Goal: Information Seeking & Learning: Learn about a topic

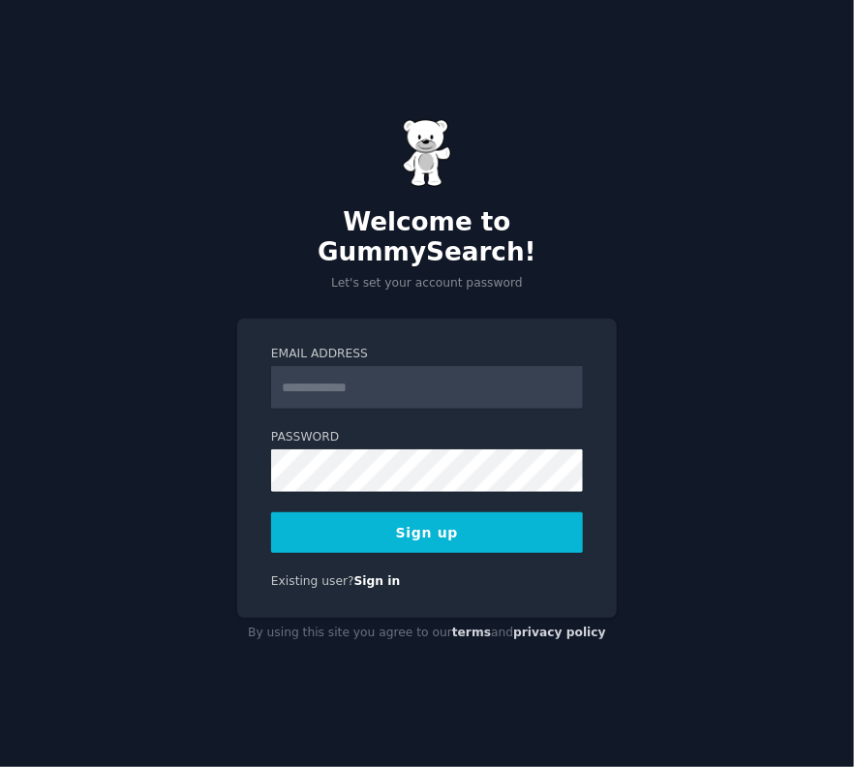
click at [328, 373] on input "Email Address" at bounding box center [427, 387] width 312 height 43
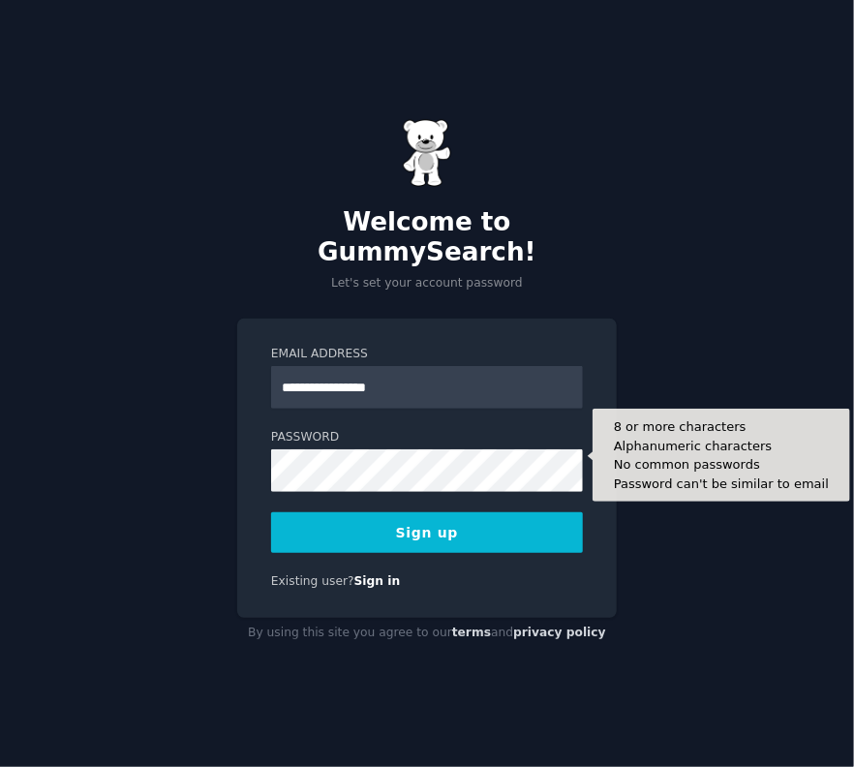
type input "**********"
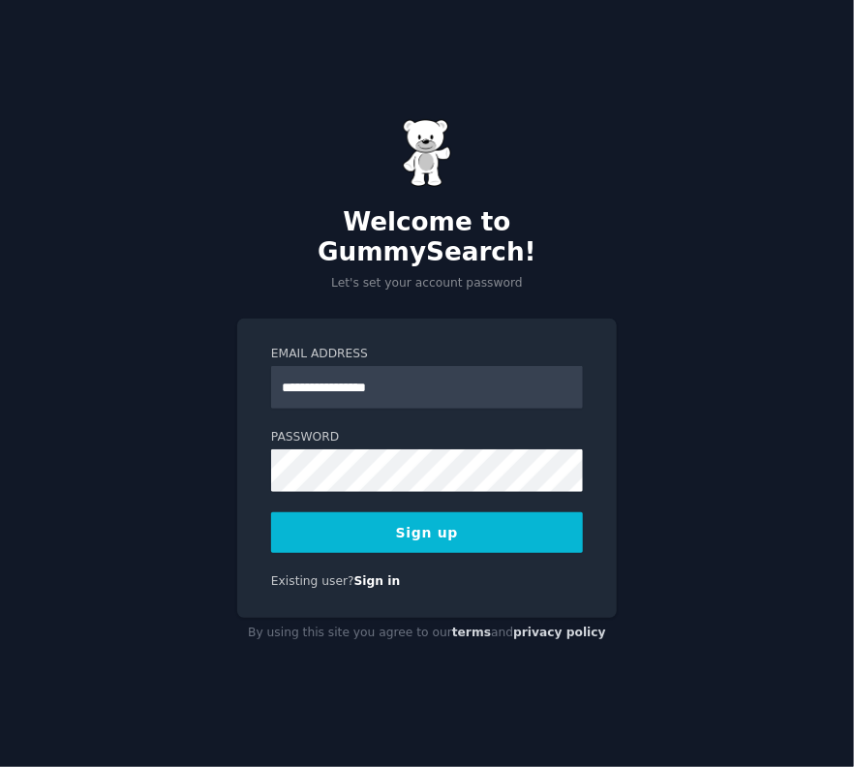
click at [439, 530] on button "Sign up" at bounding box center [427, 532] width 312 height 41
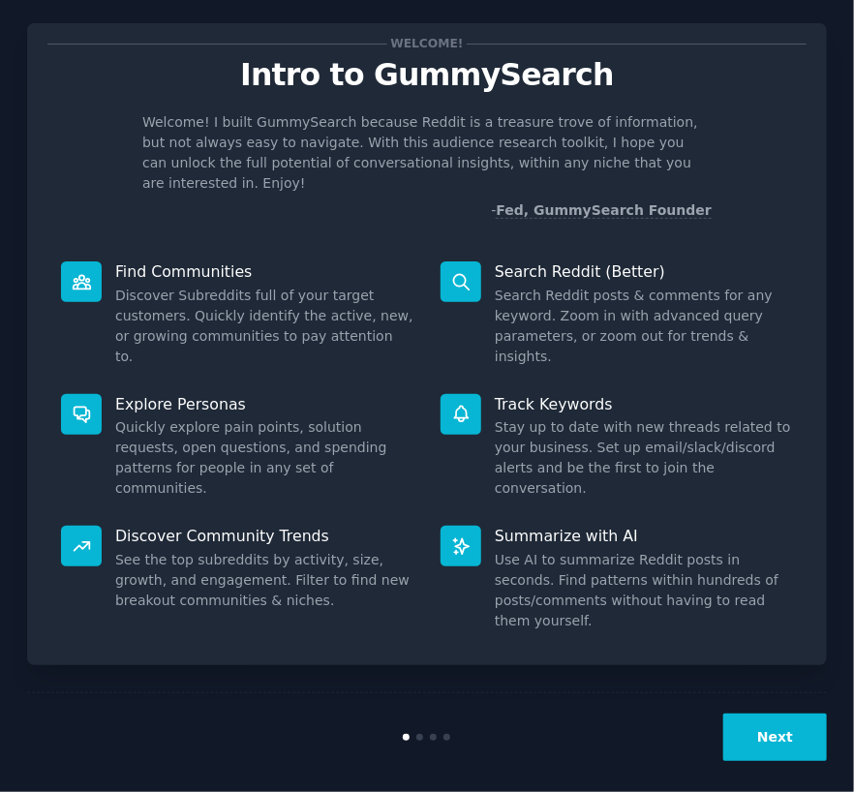
scroll to position [46, 0]
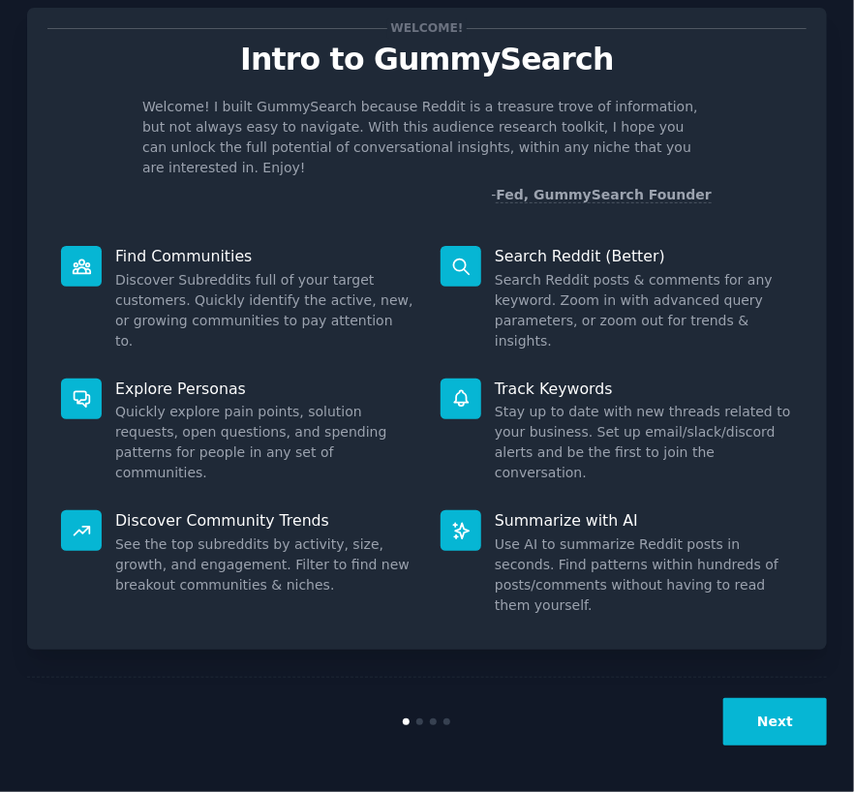
click at [768, 708] on button "Next" at bounding box center [775, 721] width 104 height 47
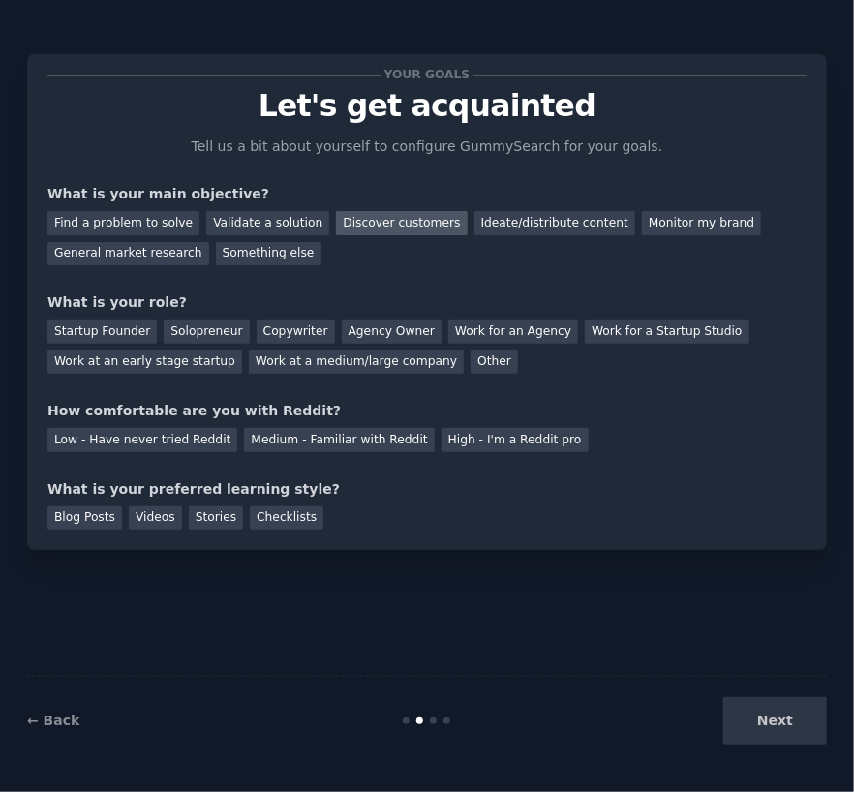
click at [353, 217] on div "Discover customers" at bounding box center [401, 223] width 131 height 24
click at [120, 223] on div "Find a problem to solve" at bounding box center [123, 223] width 152 height 24
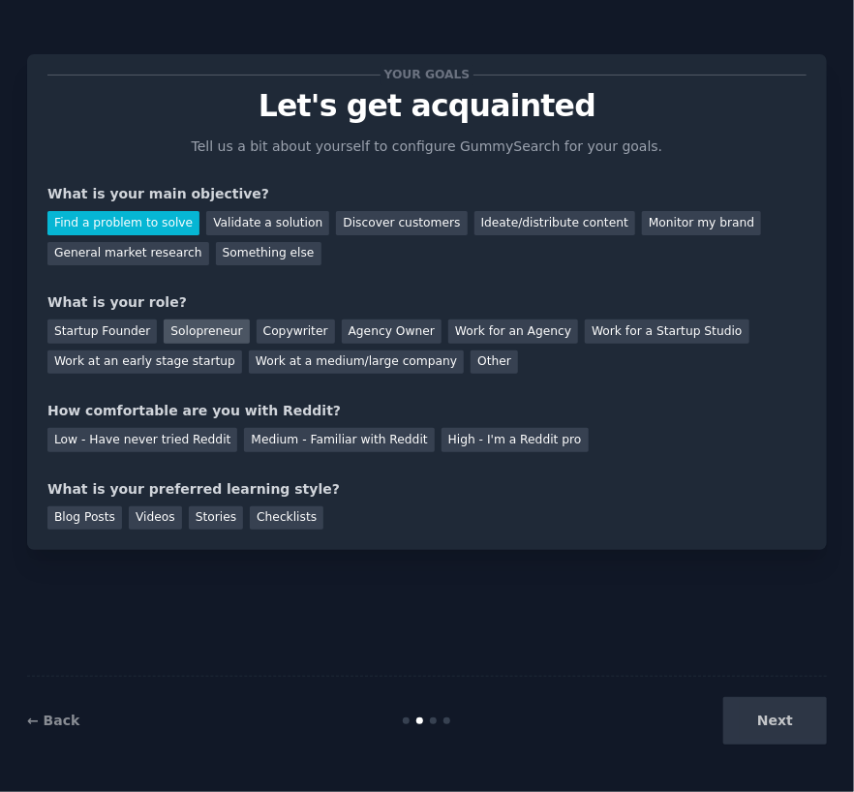
click at [225, 339] on div "Solopreneur" at bounding box center [206, 332] width 85 height 24
click at [326, 441] on div "Medium - Familiar with Reddit" at bounding box center [339, 440] width 190 height 24
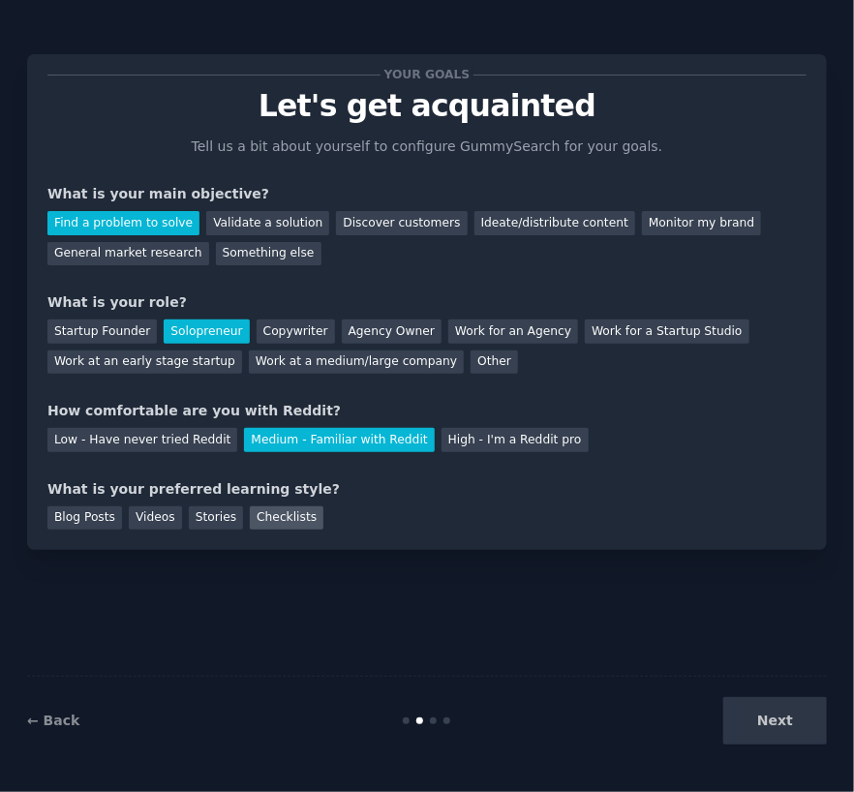
click at [312, 527] on div "Checklists" at bounding box center [287, 519] width 74 height 24
click at [782, 726] on button "Next" at bounding box center [775, 720] width 104 height 47
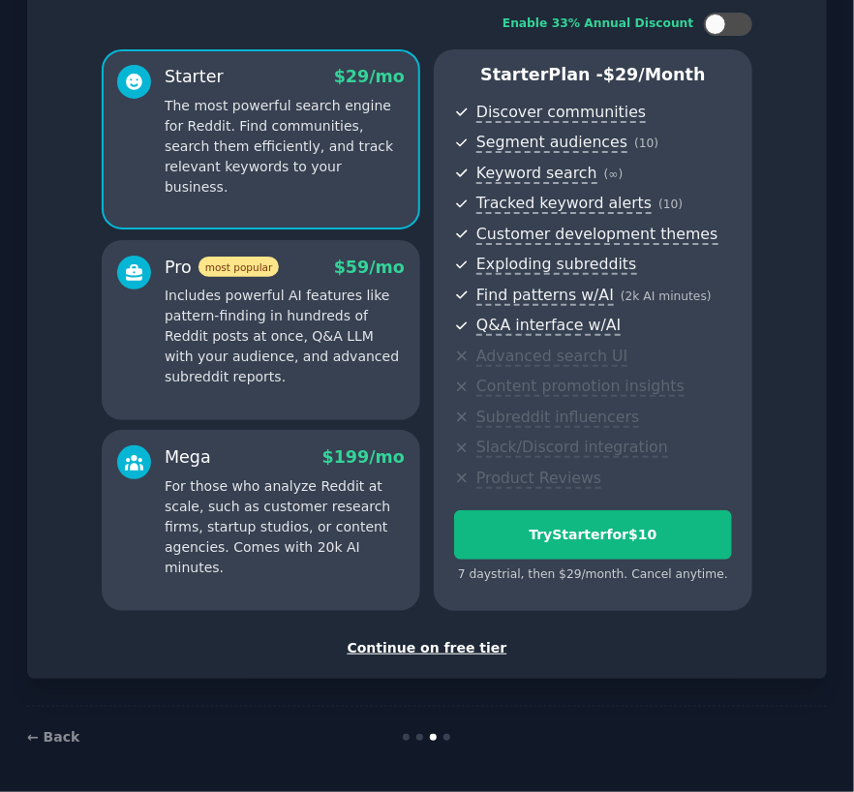
scroll to position [125, 0]
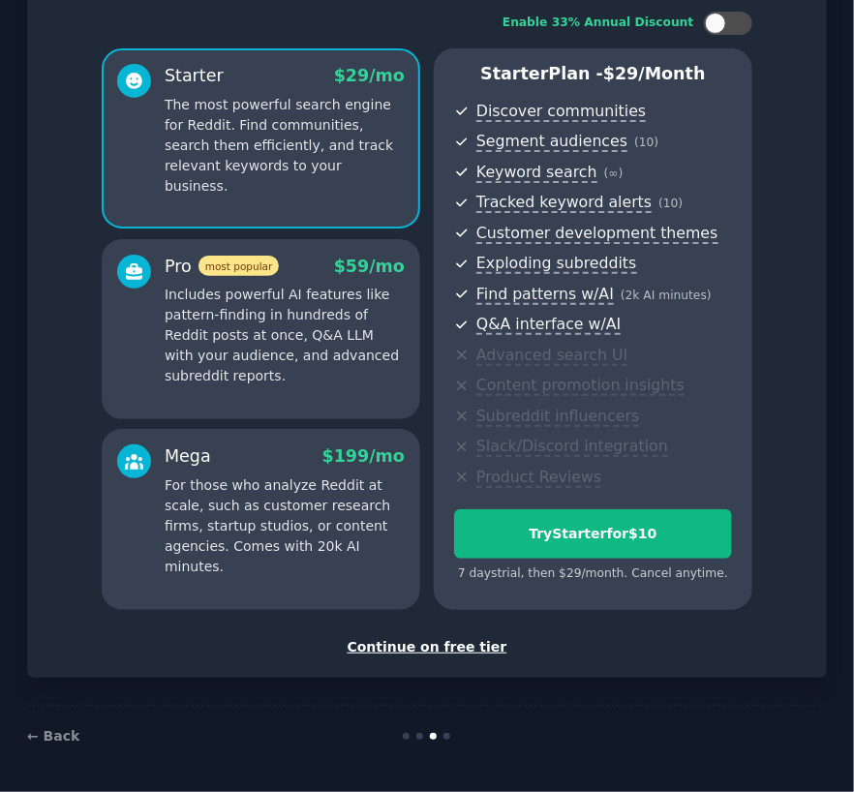
click at [485, 647] on div "Continue on free tier" at bounding box center [426, 647] width 759 height 20
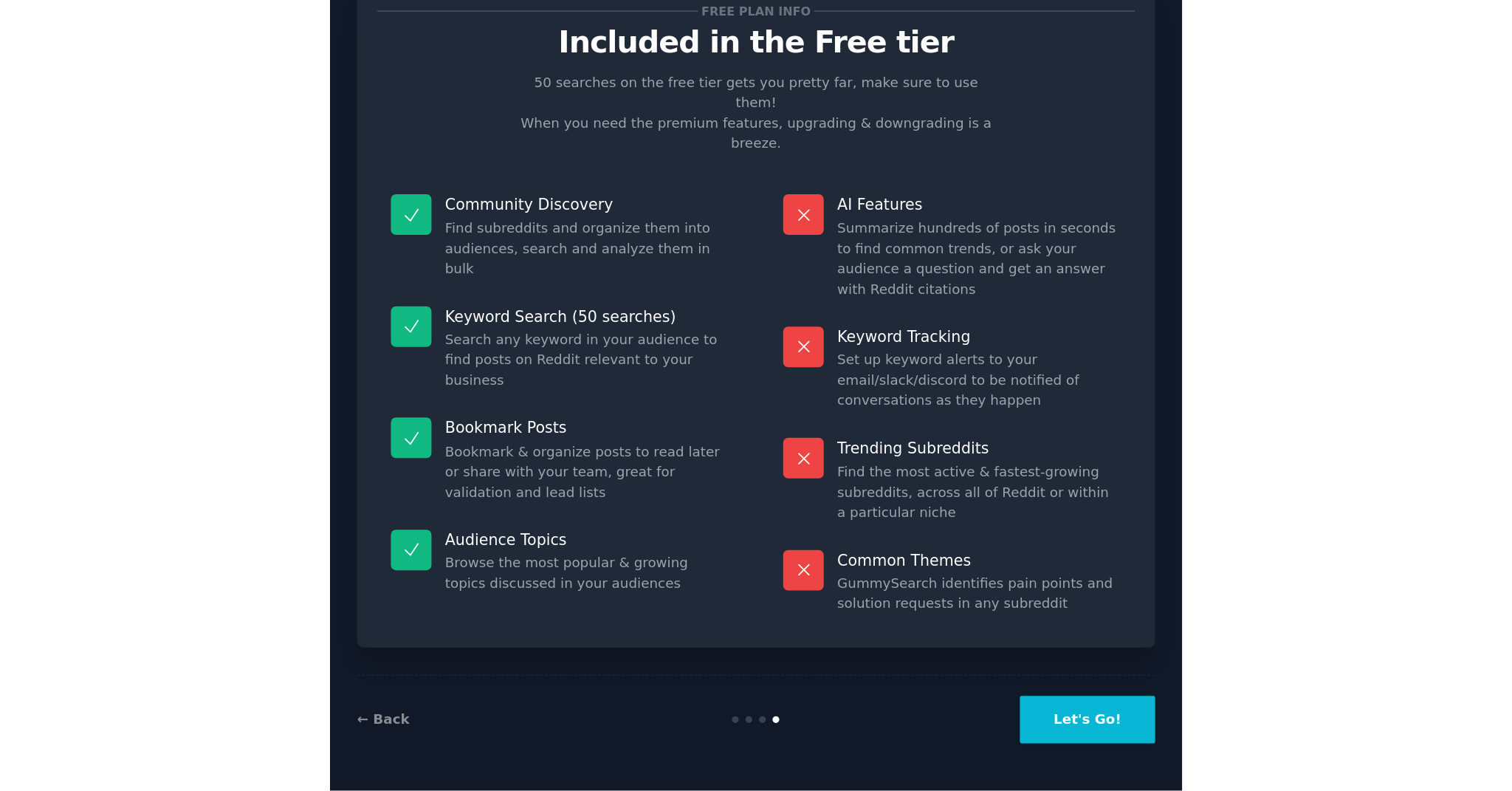
scroll to position [33, 0]
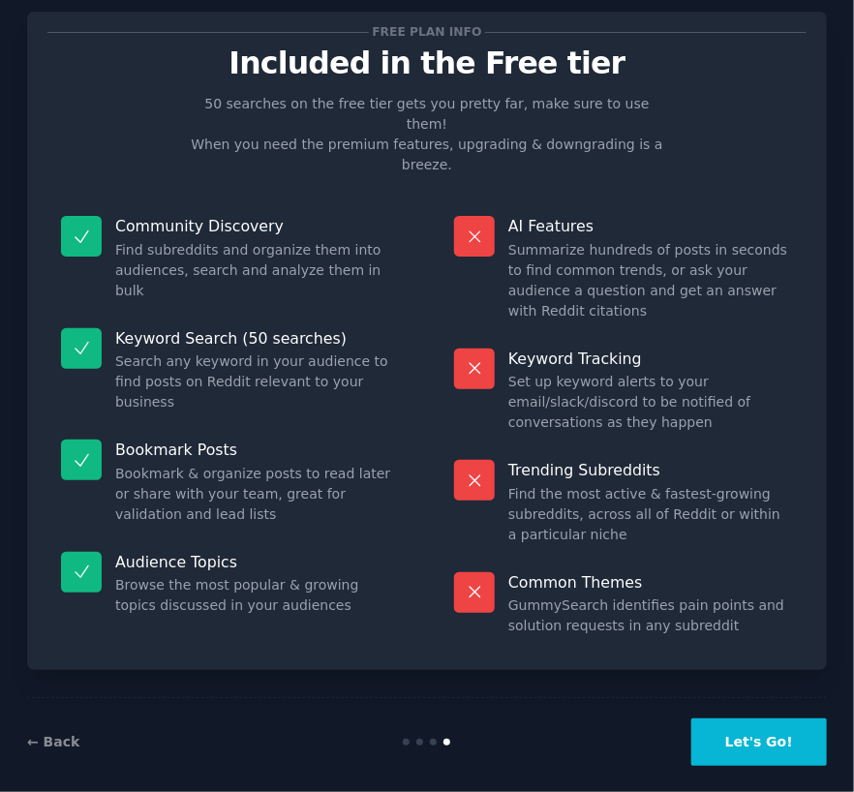
click at [778, 728] on button "Let's Go!" at bounding box center [759, 742] width 136 height 47
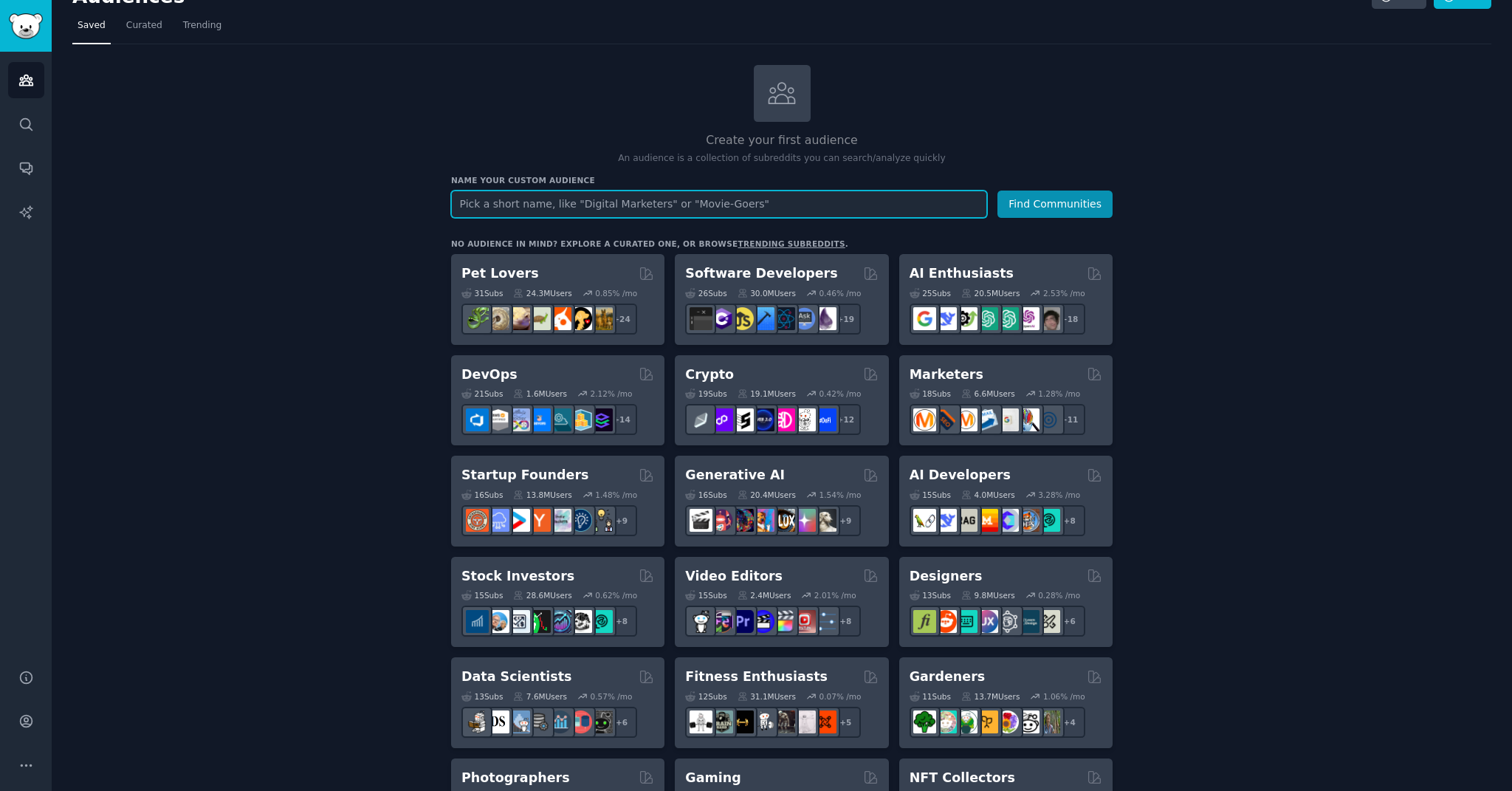
scroll to position [25, 0]
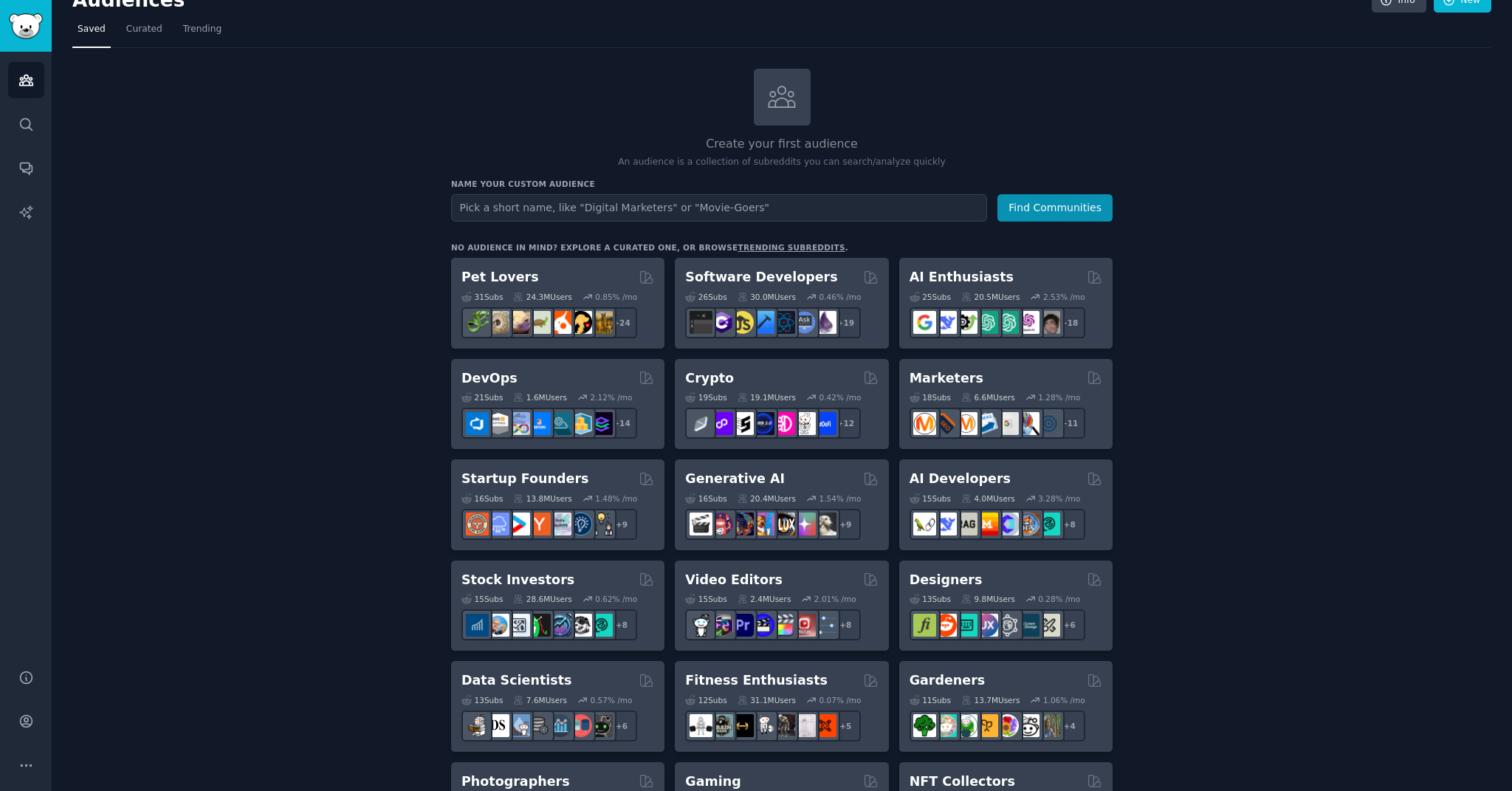
click at [527, 584] on div "15 Sub s 28.6M Users 0.62 % /mo r/ValueInvesting + 8" at bounding box center [557, 615] width 193 height 52
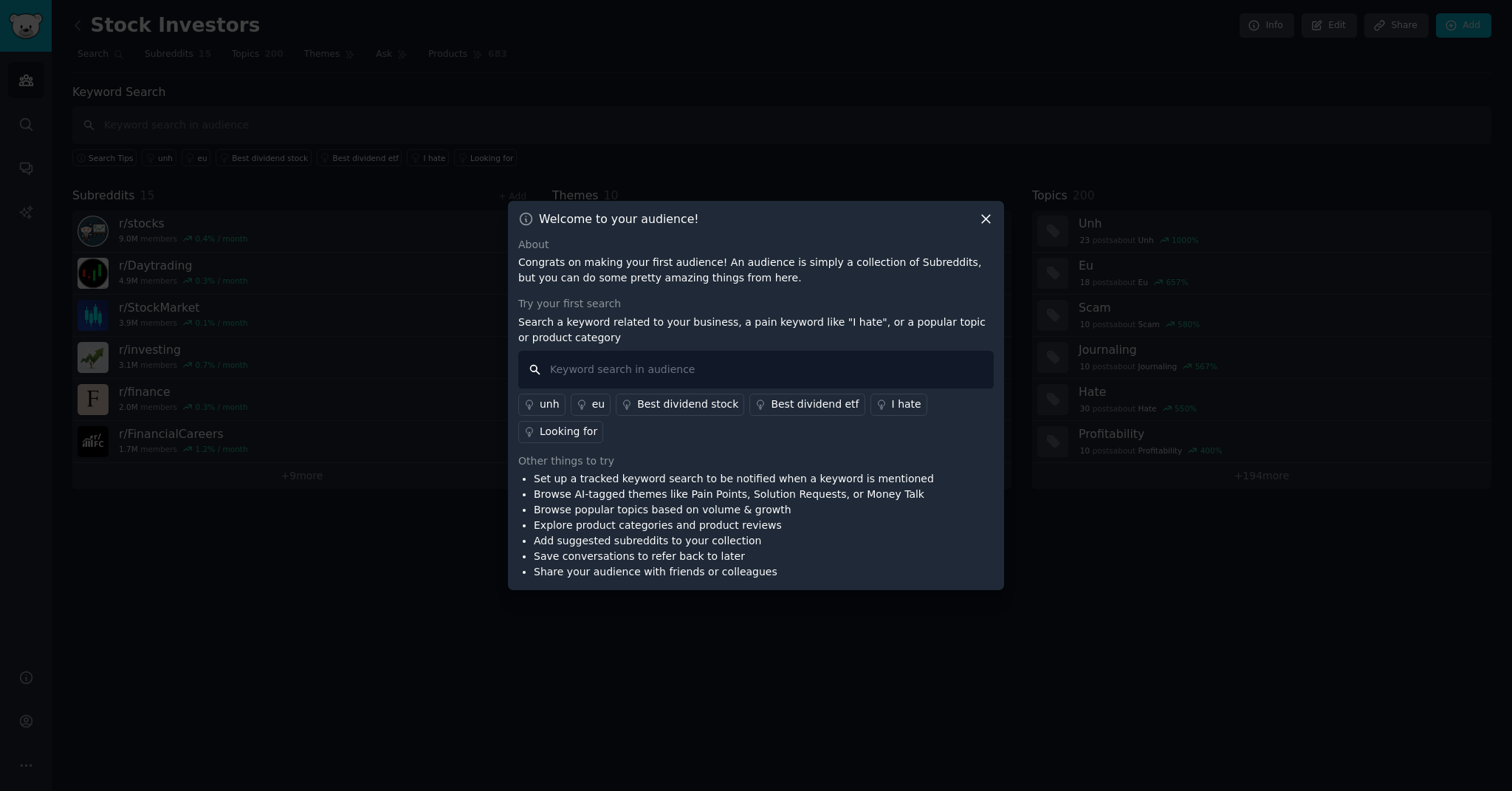
click at [650, 374] on input "text" at bounding box center [756, 369] width 476 height 37
click at [650, 410] on link "I hate" at bounding box center [899, 404] width 57 height 22
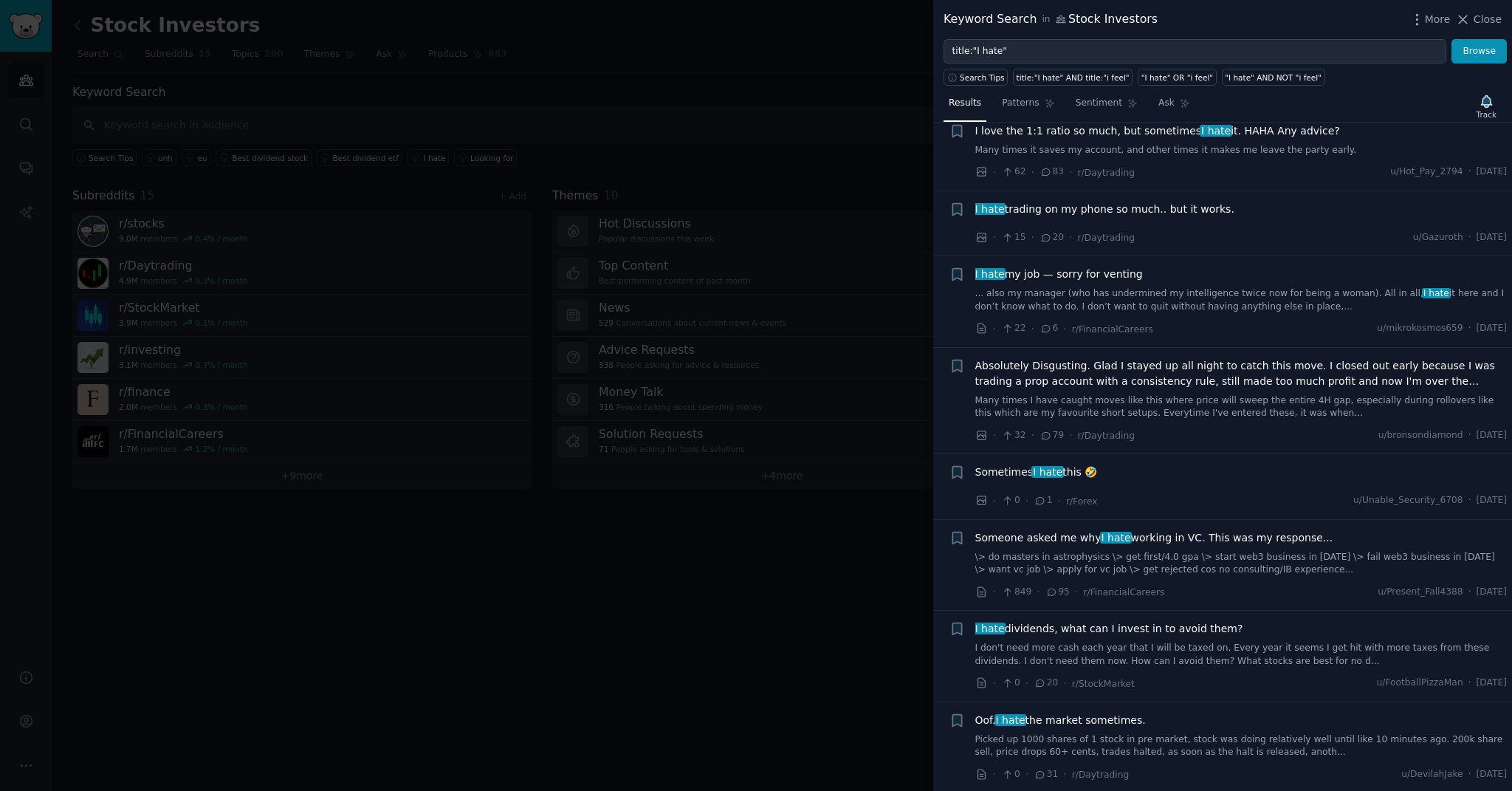
scroll to position [665, 0]
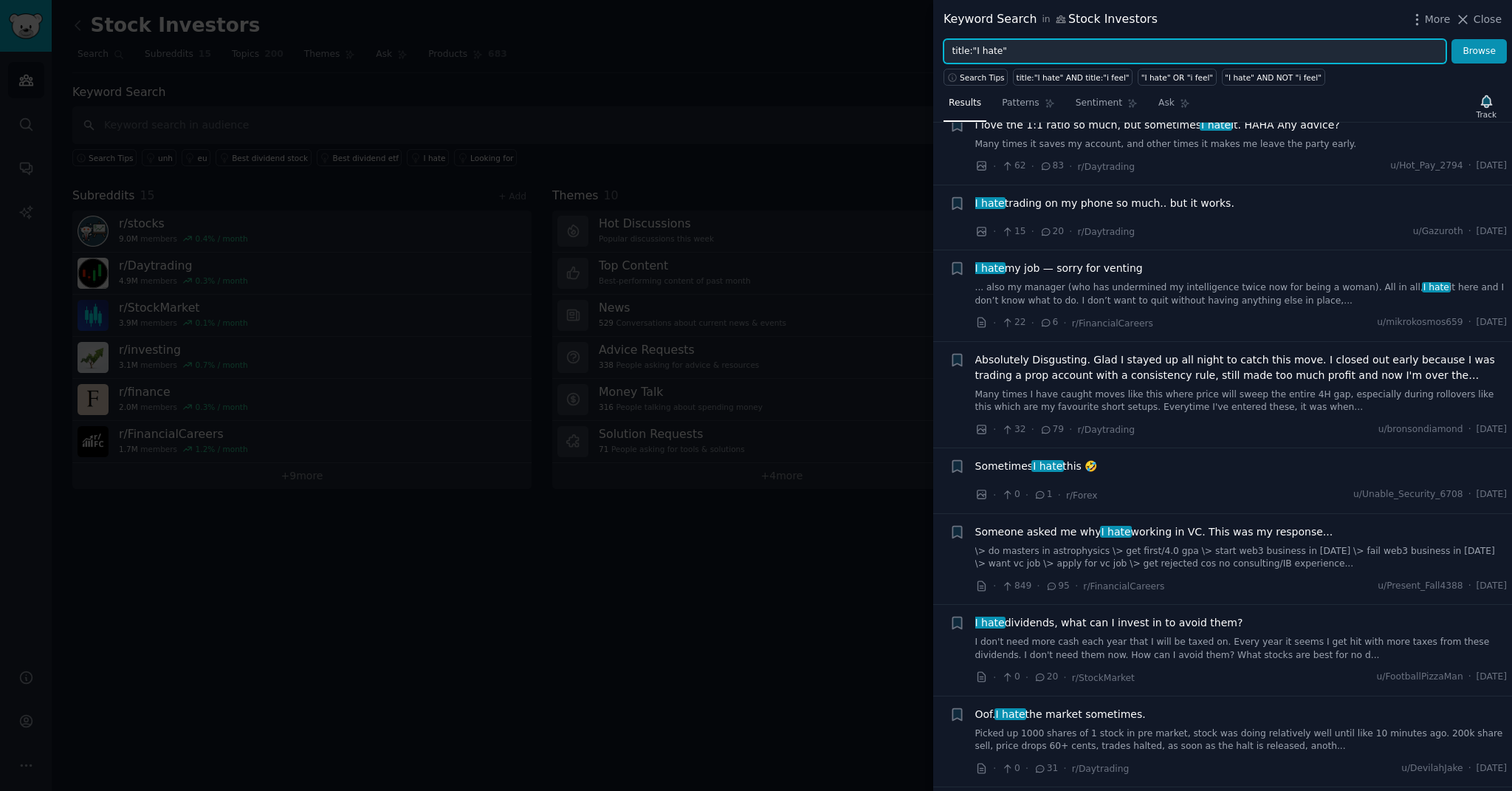
drag, startPoint x: 1008, startPoint y: 50, endPoint x: 881, endPoint y: 50, distance: 127.0
click at [650, 50] on div "Keyword Search in Stock Investors More Close title:"I hate" Browse Search Tips …" at bounding box center [756, 395] width 1512 height 791
click at [650, 50] on input "title:"I hate"" at bounding box center [1196, 51] width 503 height 25
drag, startPoint x: 997, startPoint y: 53, endPoint x: 974, endPoint y: 58, distance: 23.5
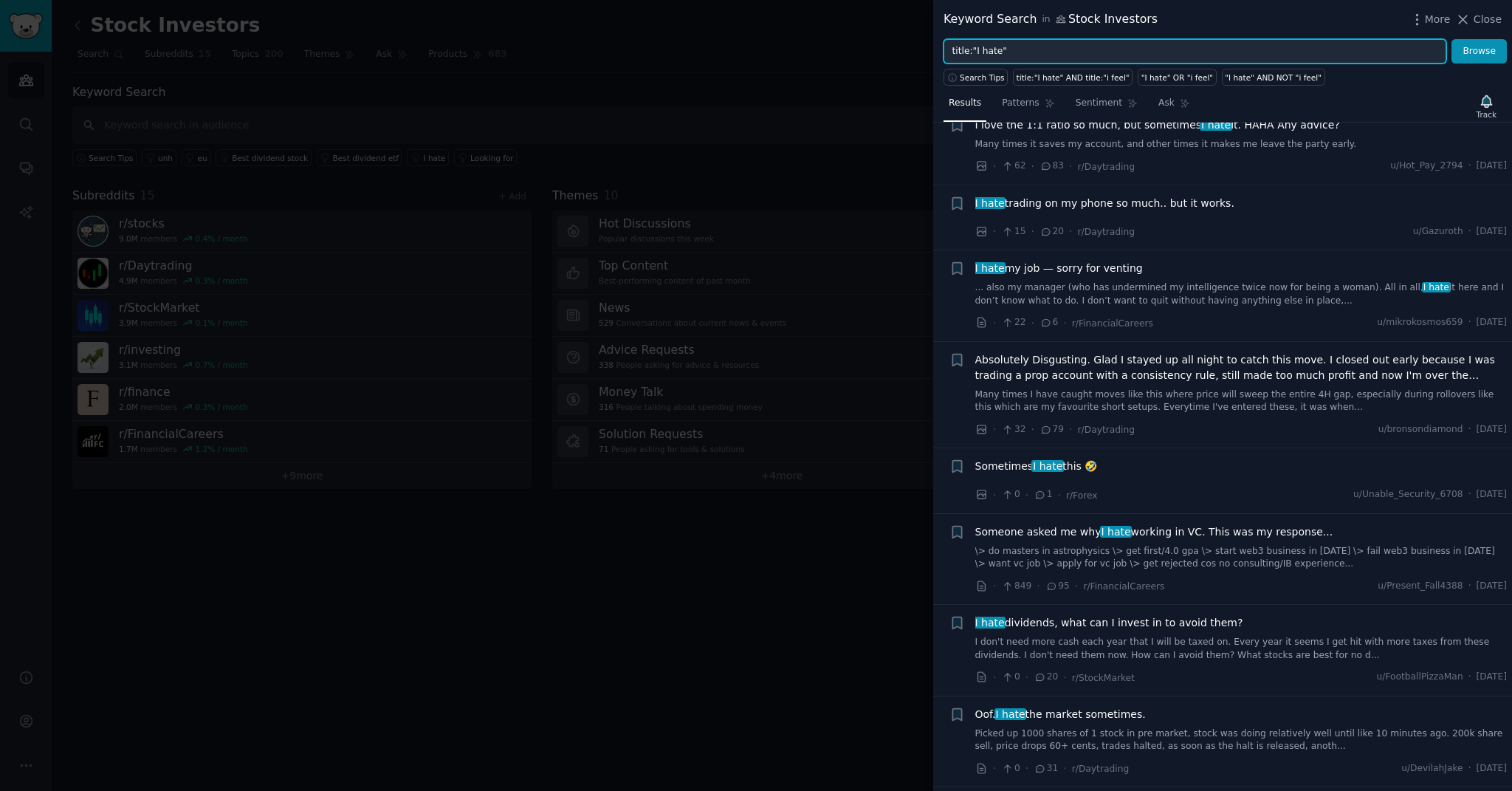
click at [650, 58] on input "title:"I hate"" at bounding box center [1196, 51] width 503 height 25
type input "title:"Looking for""
click at [650, 39] on button "Browse" at bounding box center [1479, 51] width 56 height 25
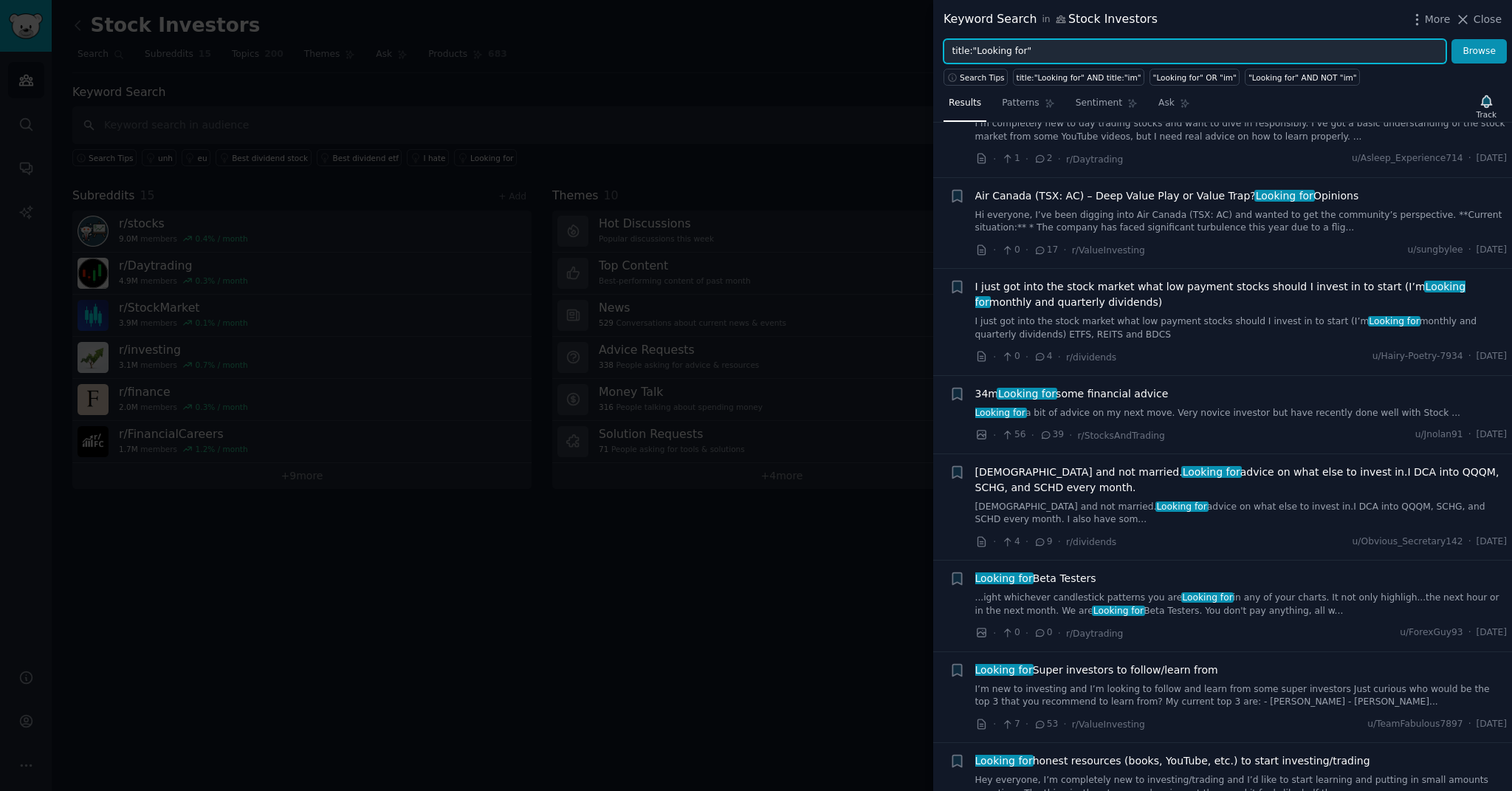
scroll to position [1847, 0]
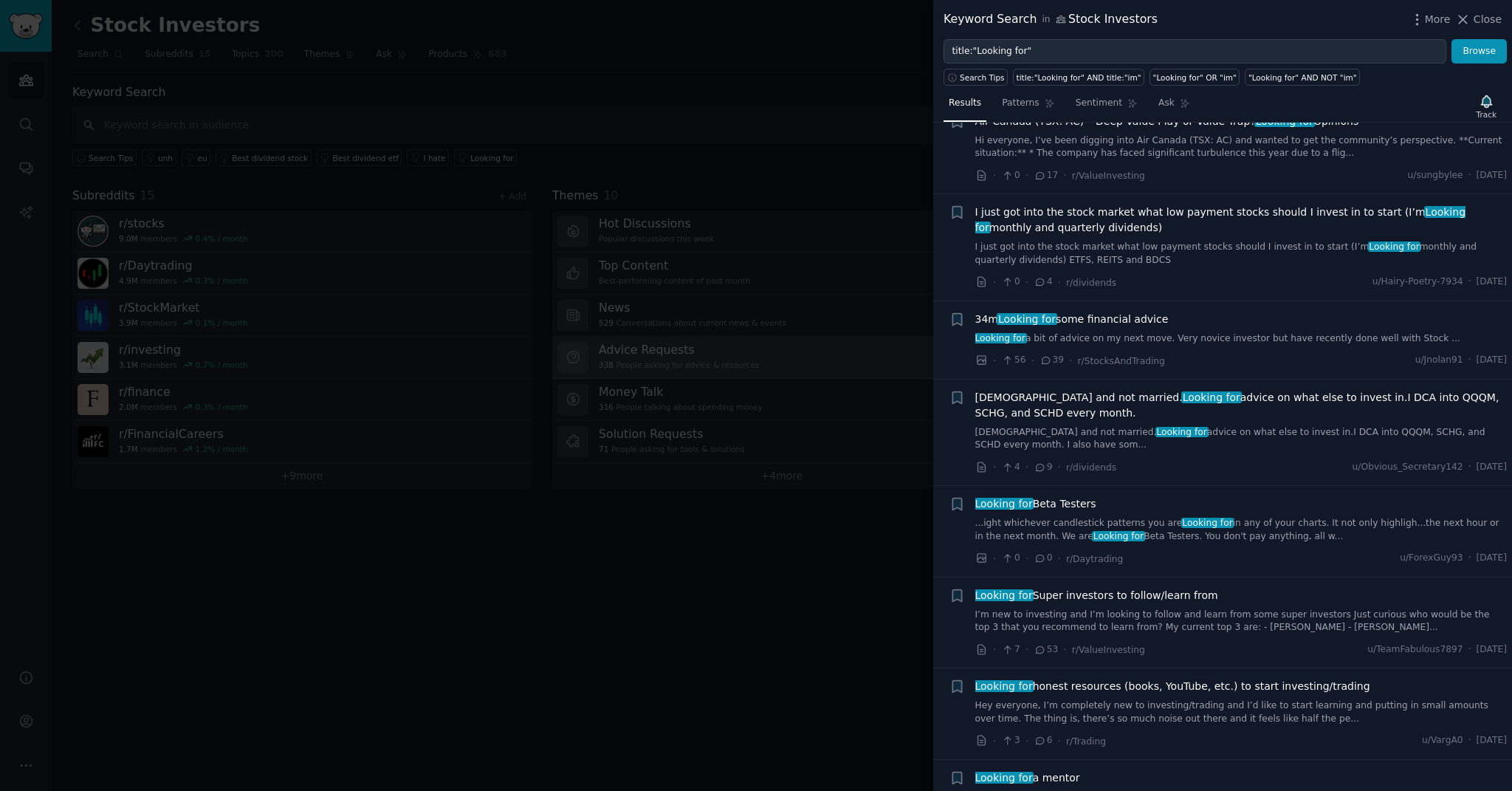
drag, startPoint x: 1492, startPoint y: 23, endPoint x: 948, endPoint y: 338, distance: 628.6
click at [650, 23] on span "Close" at bounding box center [1488, 19] width 28 height 15
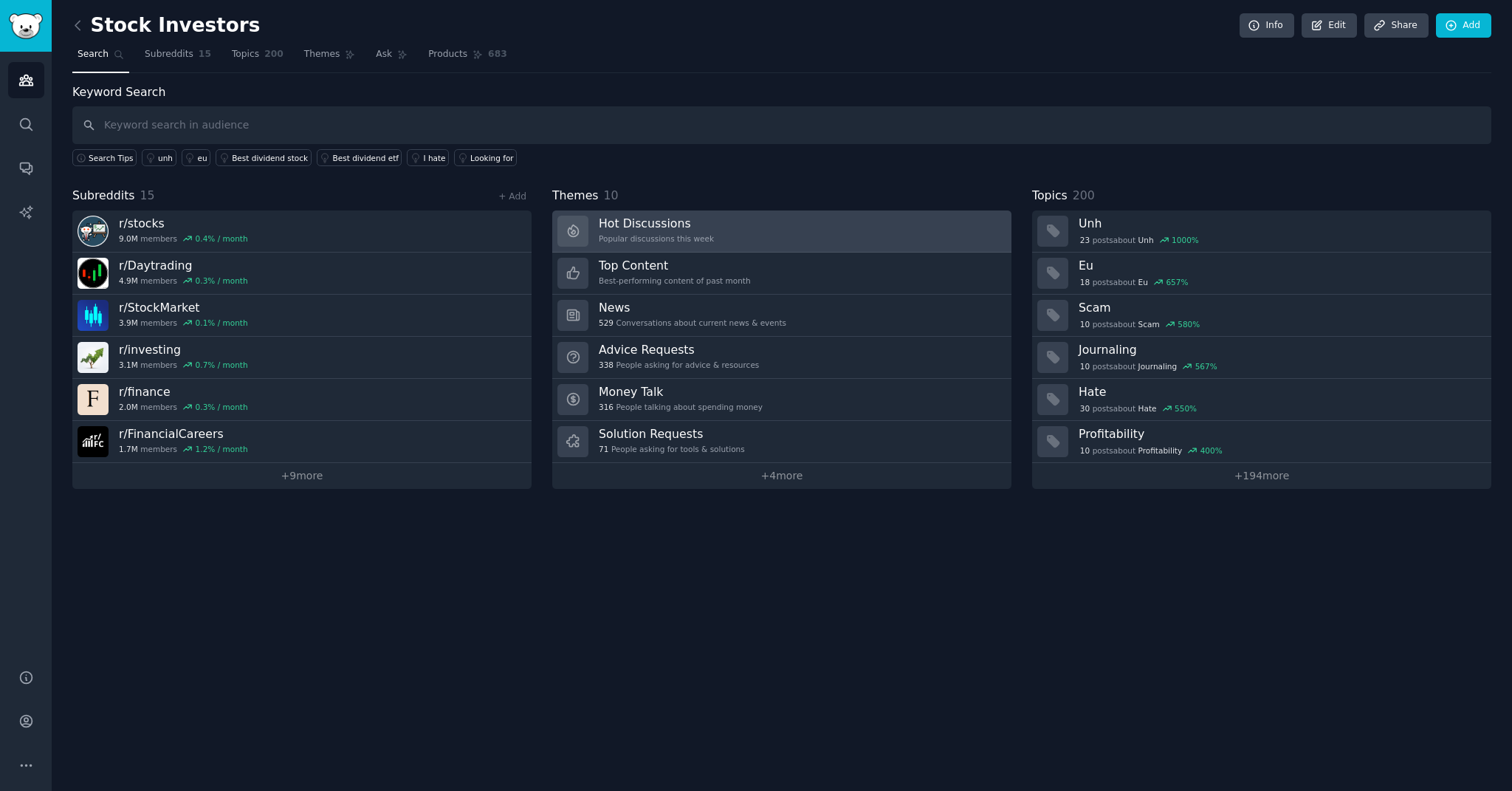
click at [650, 236] on link "Hot Discussions Popular discussions this week" at bounding box center [782, 231] width 459 height 42
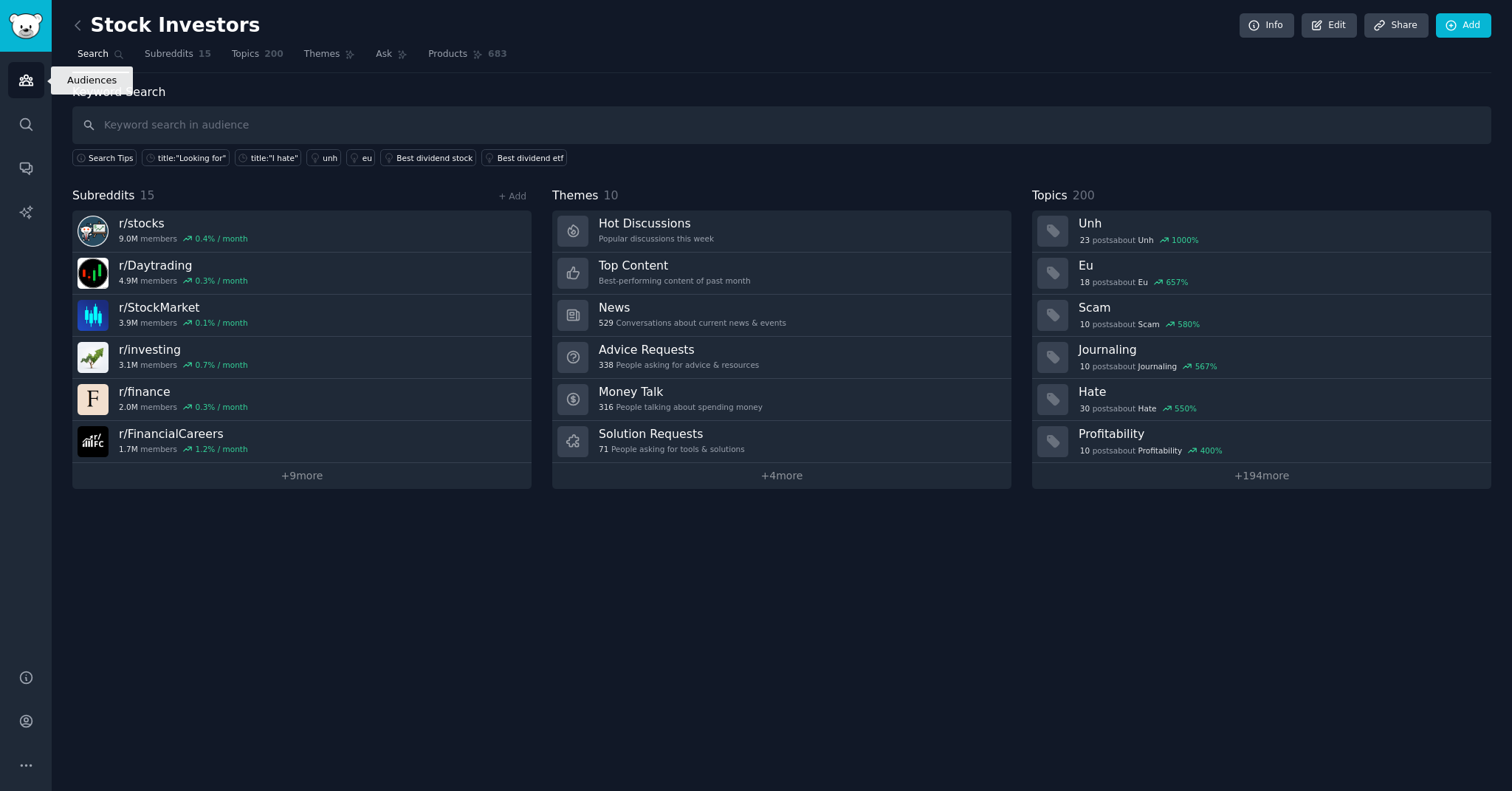
click at [27, 81] on icon "Sidebar" at bounding box center [25, 81] width 13 height 11
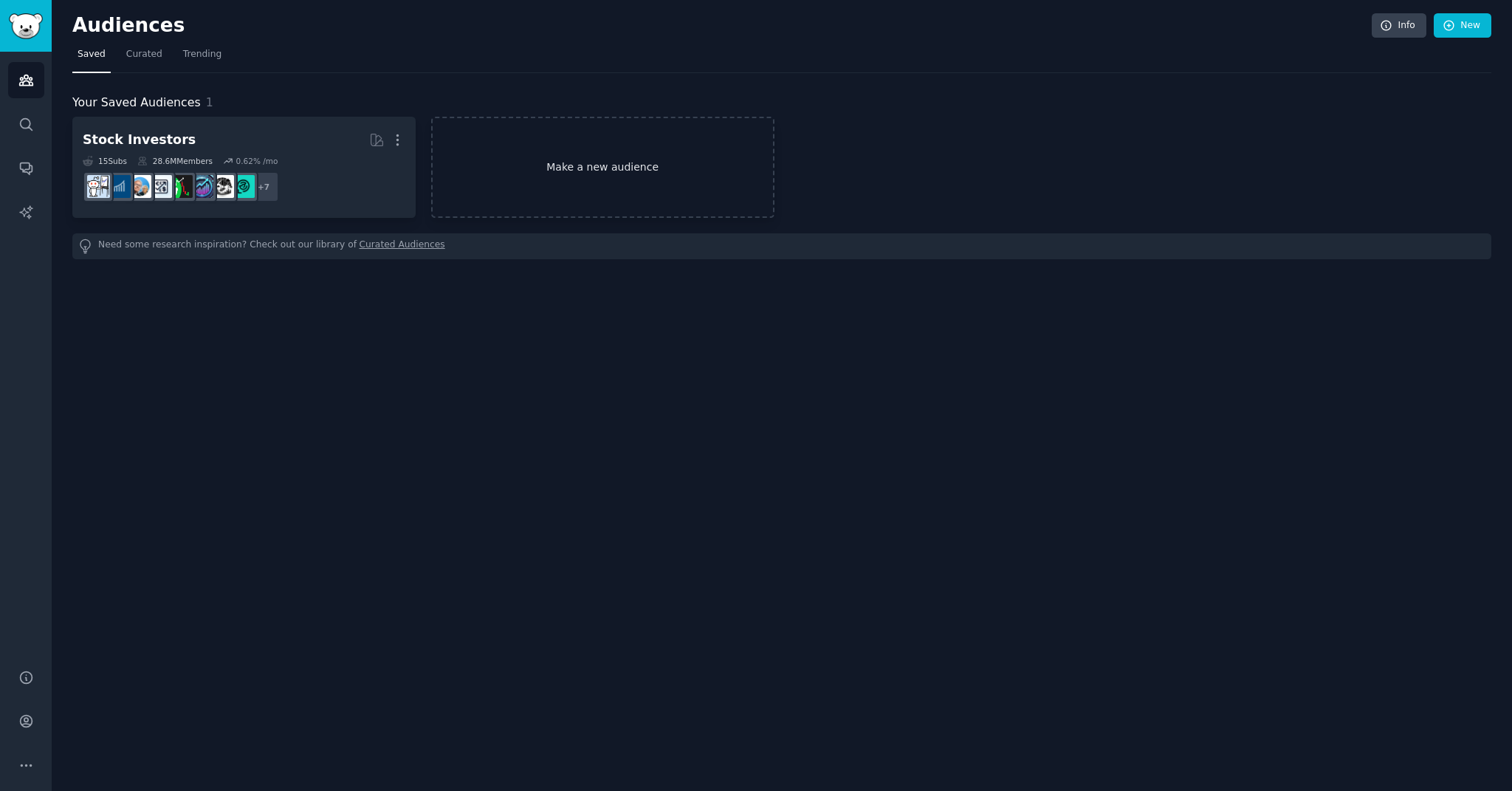
click at [639, 186] on link "Make a new audience" at bounding box center [603, 167] width 343 height 101
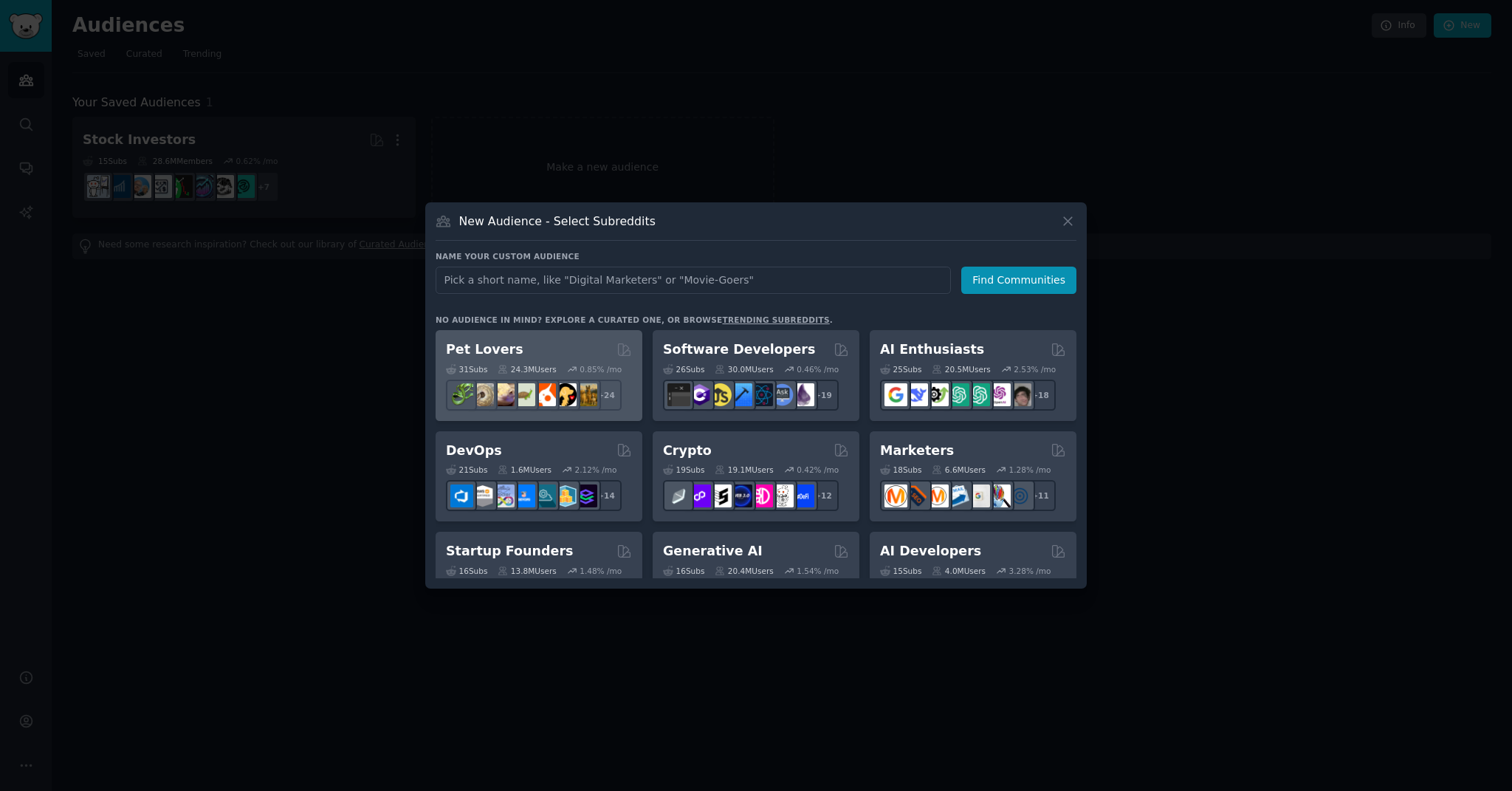
click at [592, 360] on div "31 Sub s 24.3M Users 0.85 % /mo r/dogbreed + 24" at bounding box center [539, 385] width 186 height 52
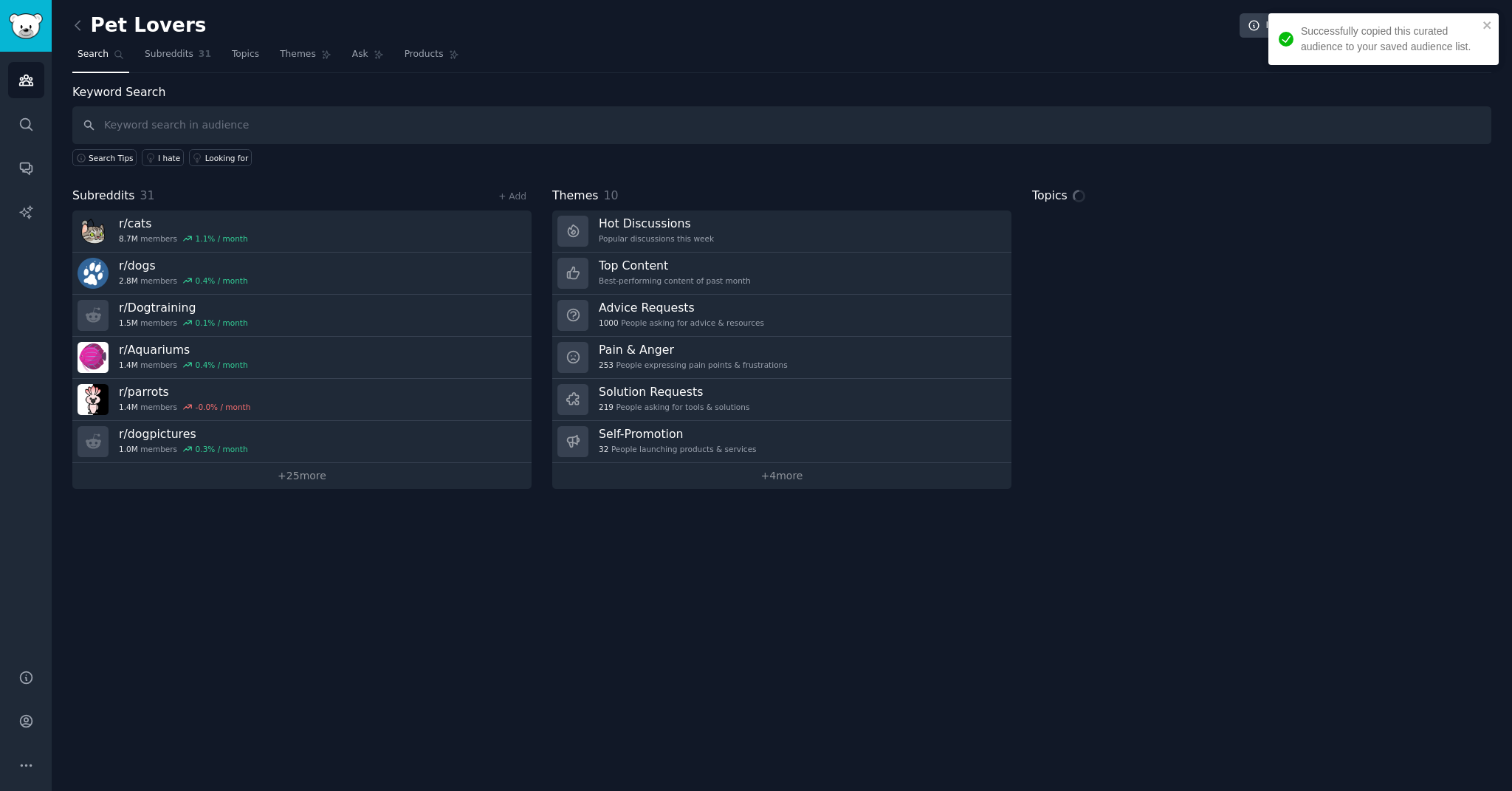
click at [650, 564] on div "Pet Lovers Info Edit Share Add Search Subreddits 31 Topics Themes Ask Products …" at bounding box center [782, 395] width 1461 height 791
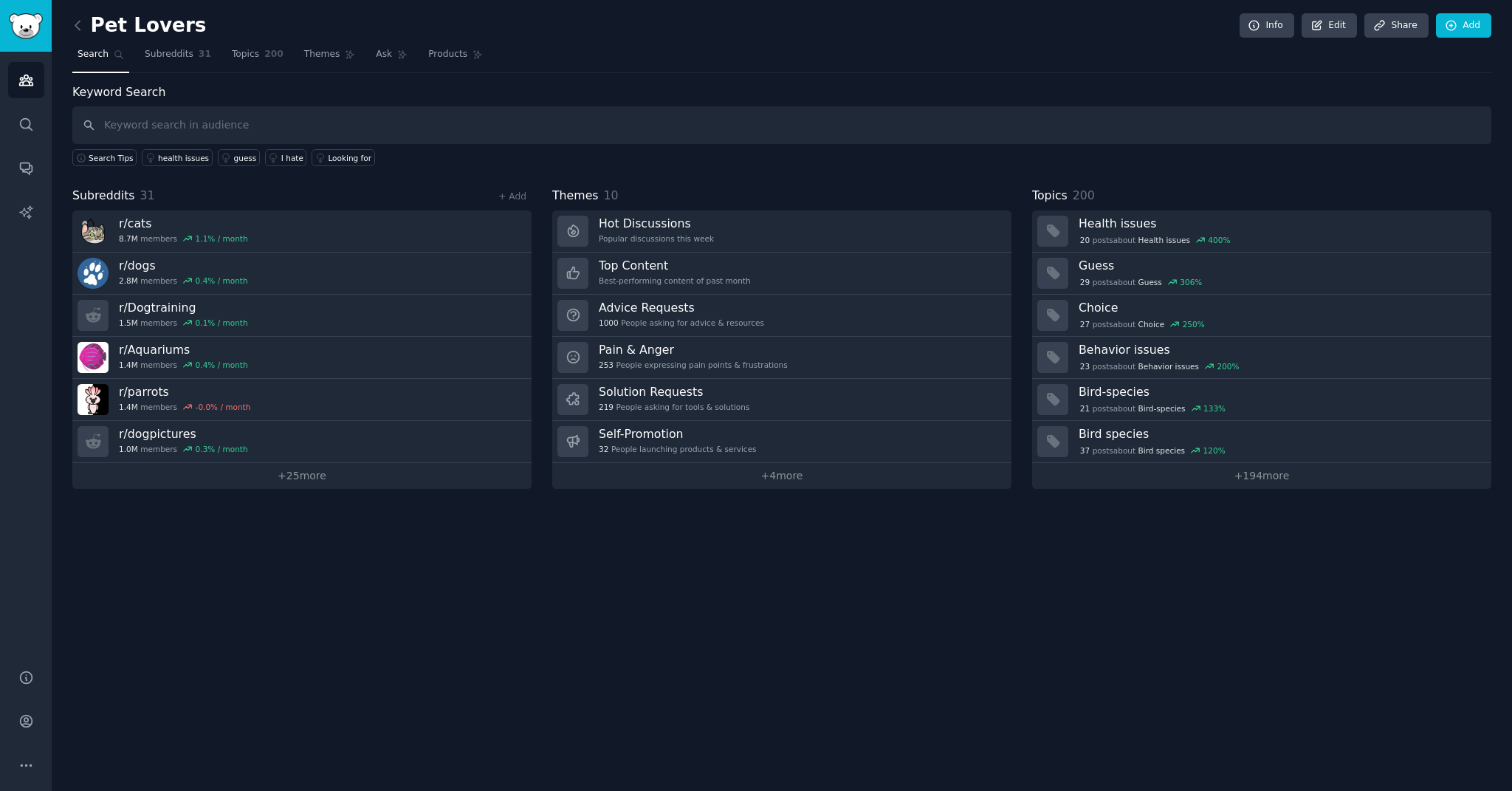
click at [650, 526] on div "Pet Lovers Info Edit Share Add Search Subreddits 31 Topics 200 Themes Ask Produ…" at bounding box center [782, 395] width 1461 height 791
click at [538, 391] on div "Subreddits 31 + Add r/ cats 8.7M members 1.1 % / month r/ dogs 2.8M members 0.4…" at bounding box center [782, 338] width 1419 height 302
click at [468, 535] on div "Pet Lovers Info Edit Share Add Search Subreddits 31 Topics 200 Themes Ask Produ…" at bounding box center [782, 395] width 1461 height 791
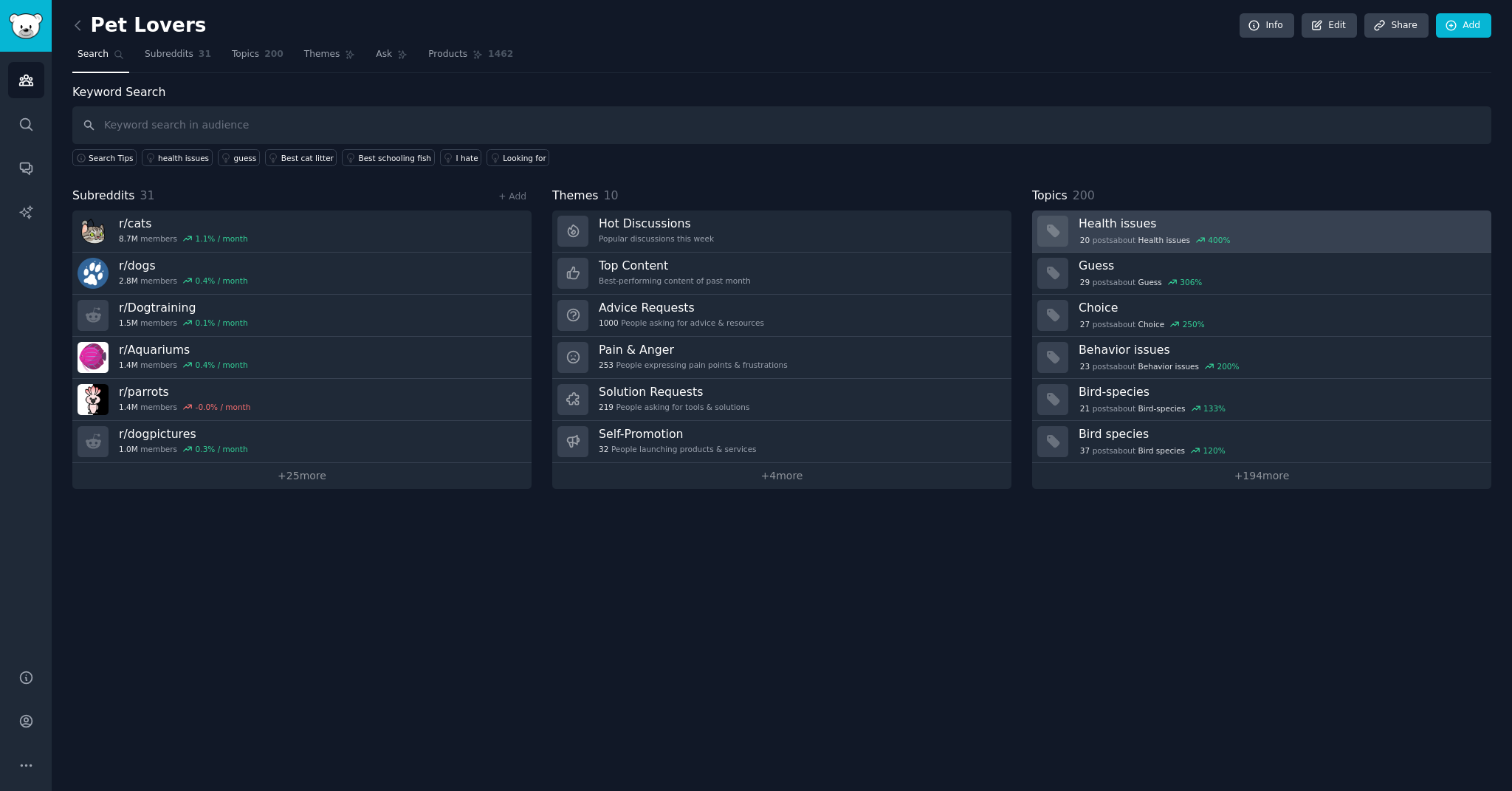
click at [650, 225] on h3 "Health issues" at bounding box center [1280, 223] width 403 height 15
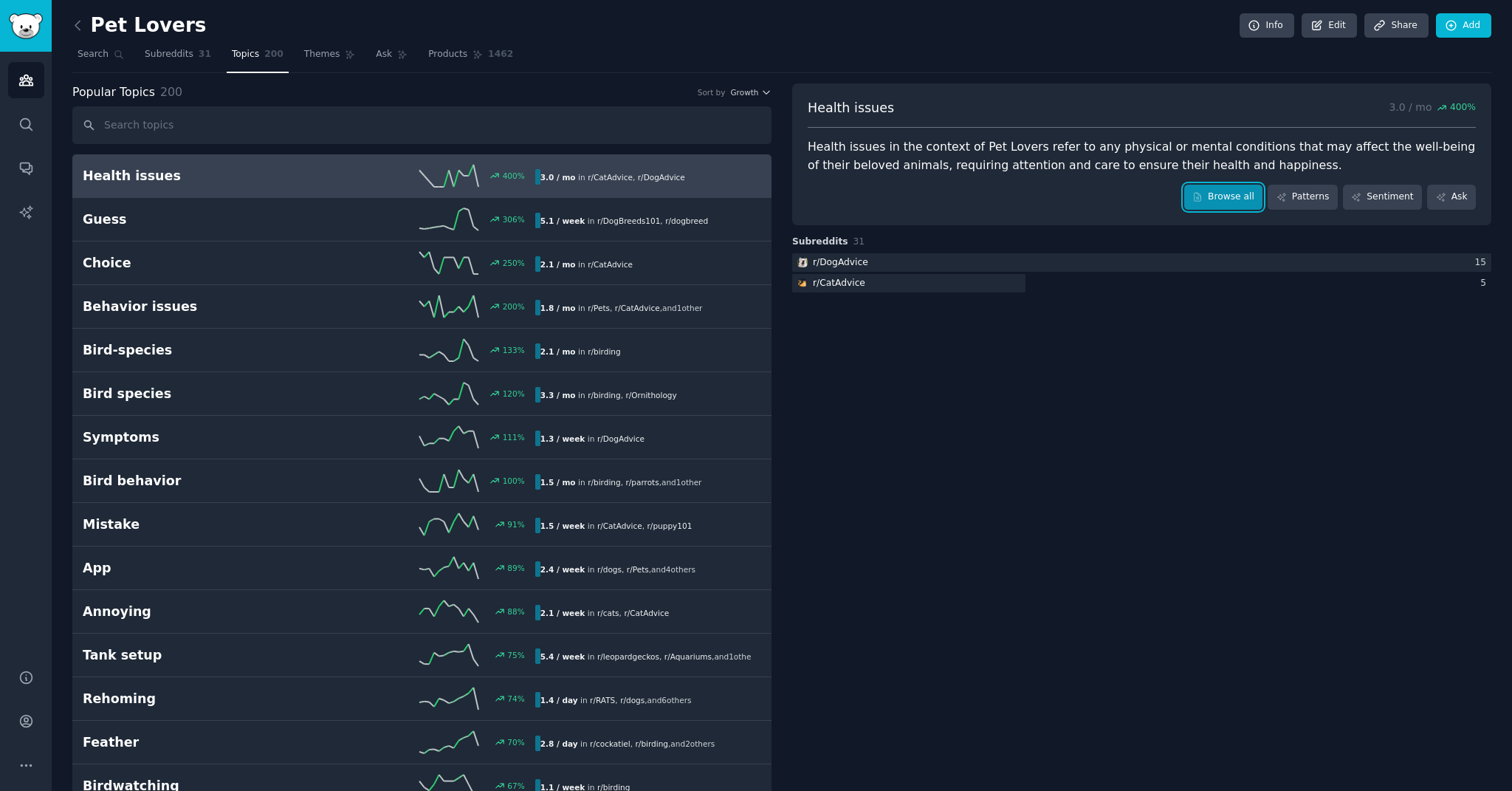
click at [650, 192] on icon at bounding box center [1198, 198] width 11 height 11
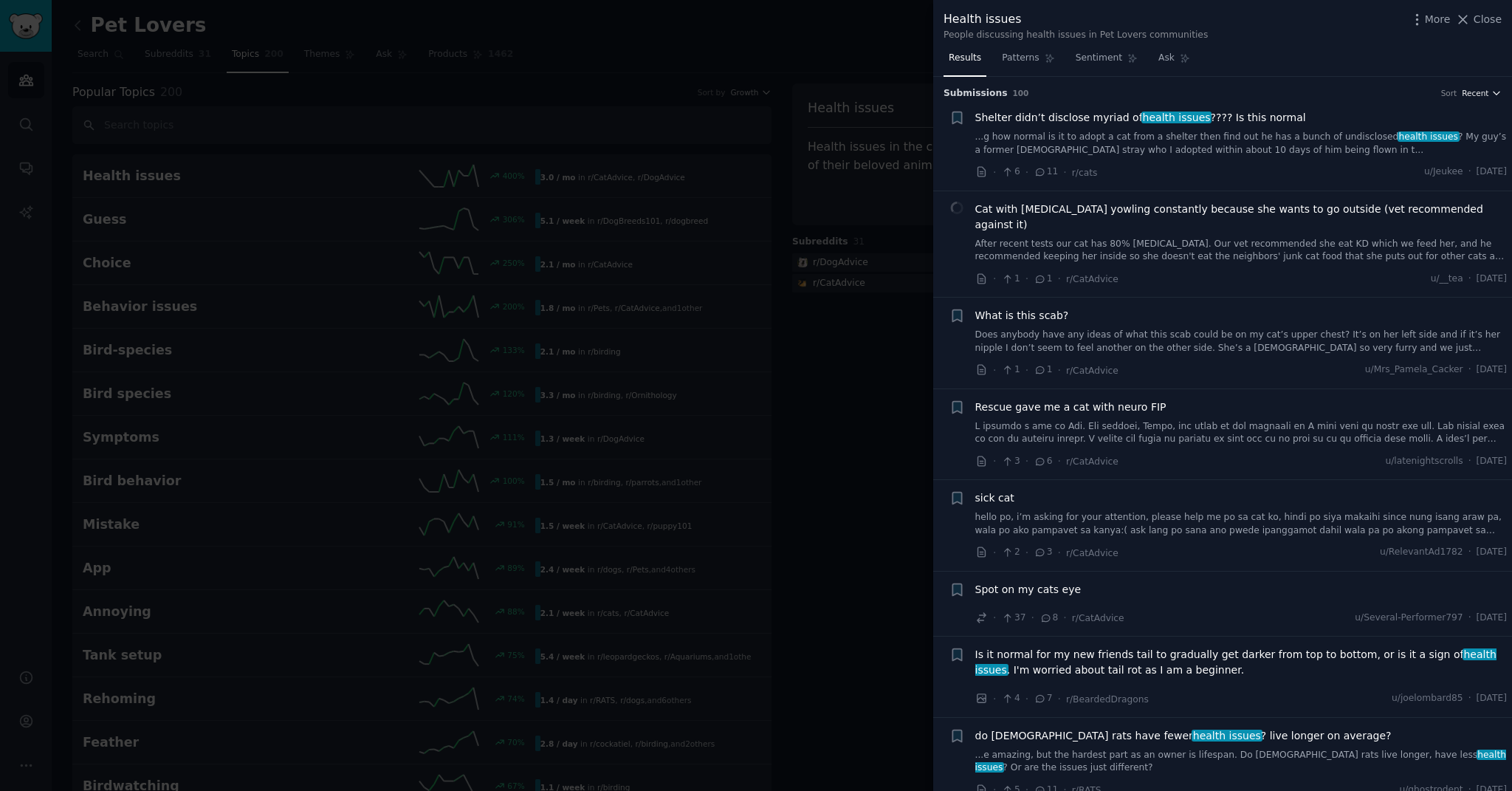
click at [650, 93] on span "Recent" at bounding box center [1475, 93] width 27 height 11
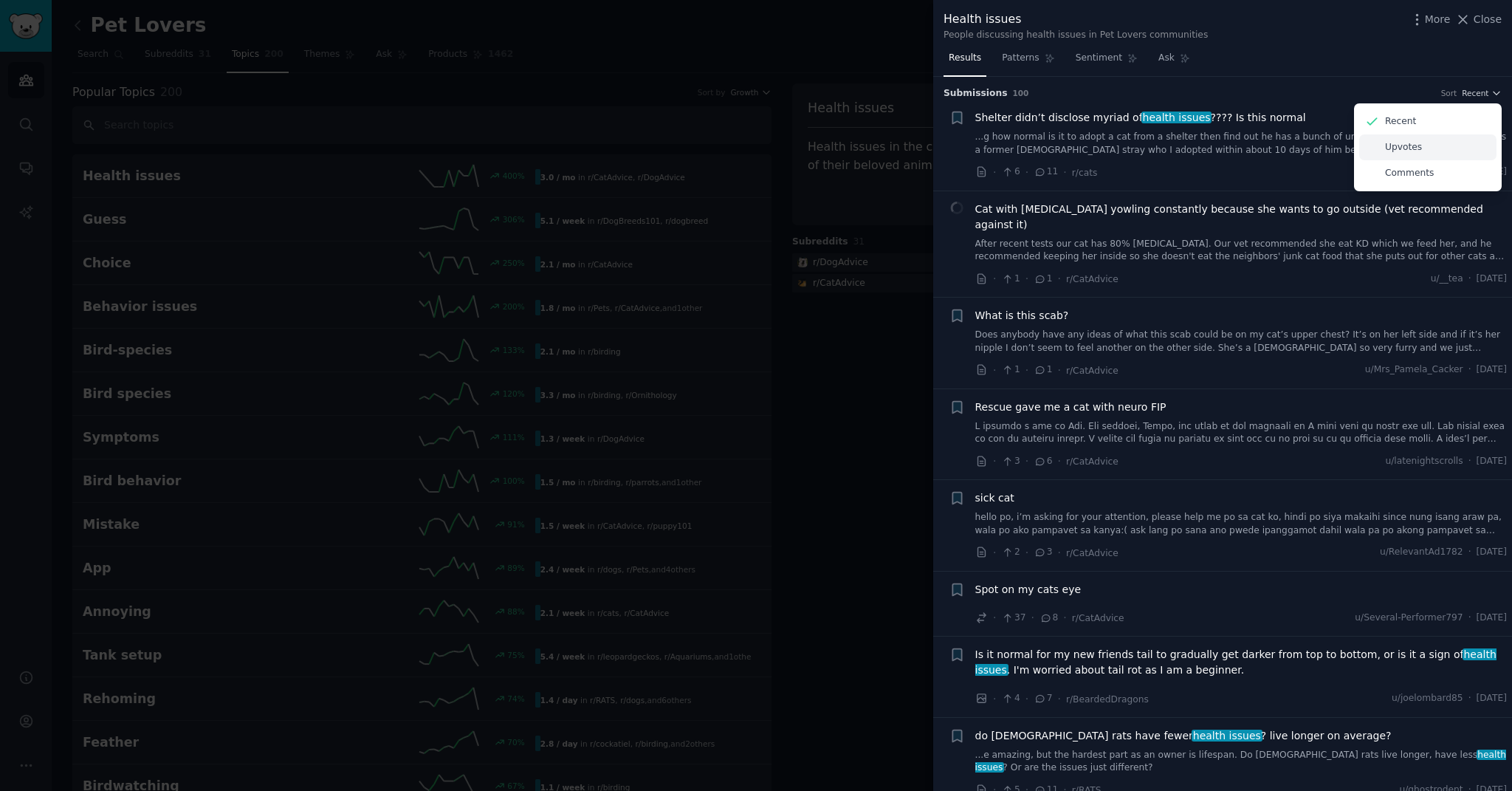
click at [650, 153] on div "Upvotes" at bounding box center [1428, 147] width 137 height 26
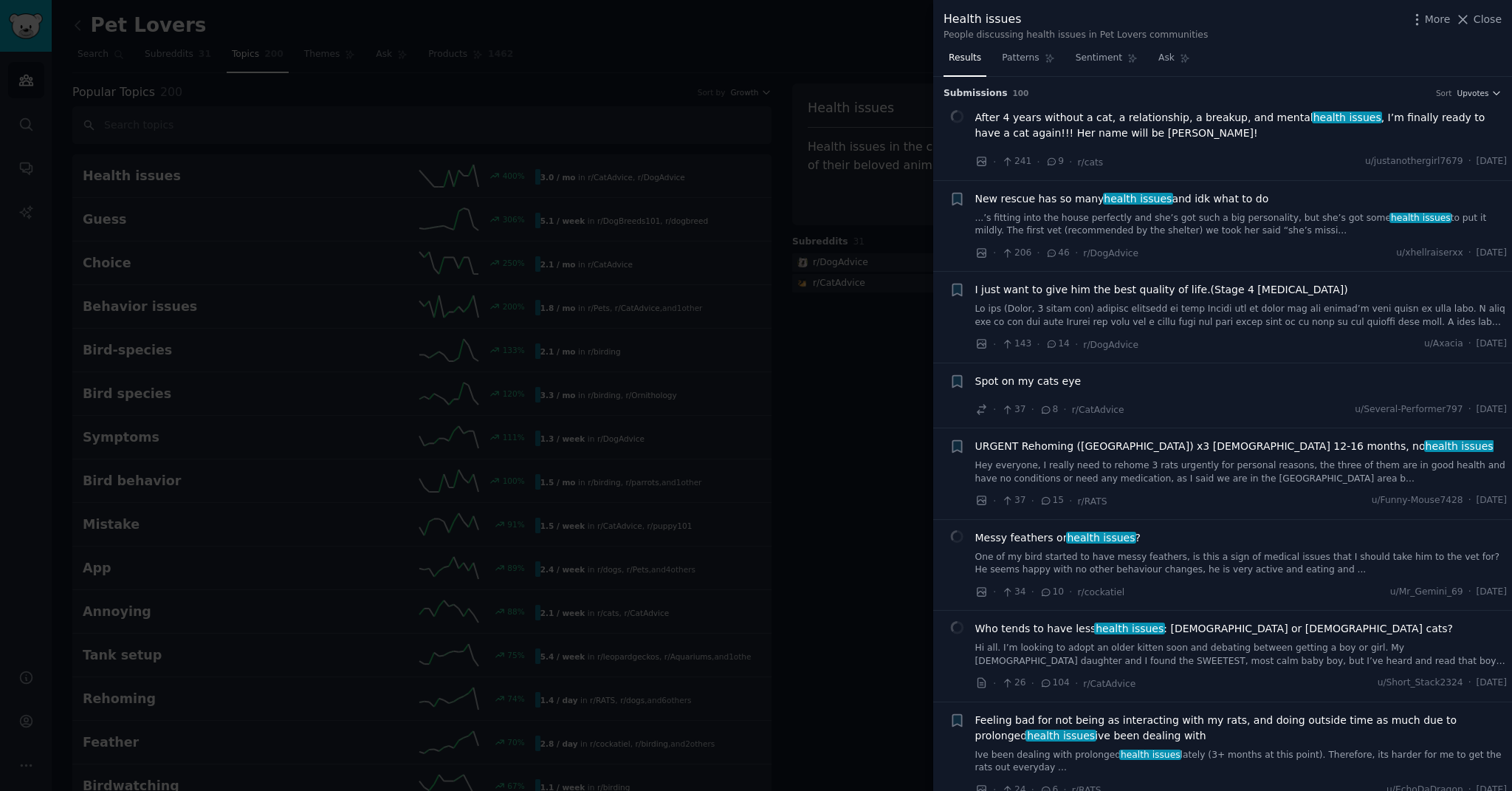
click at [650, 117] on span "After 4 years without a cat, a relationship, a breakup, and mental health issue…" at bounding box center [1241, 125] width 532 height 31
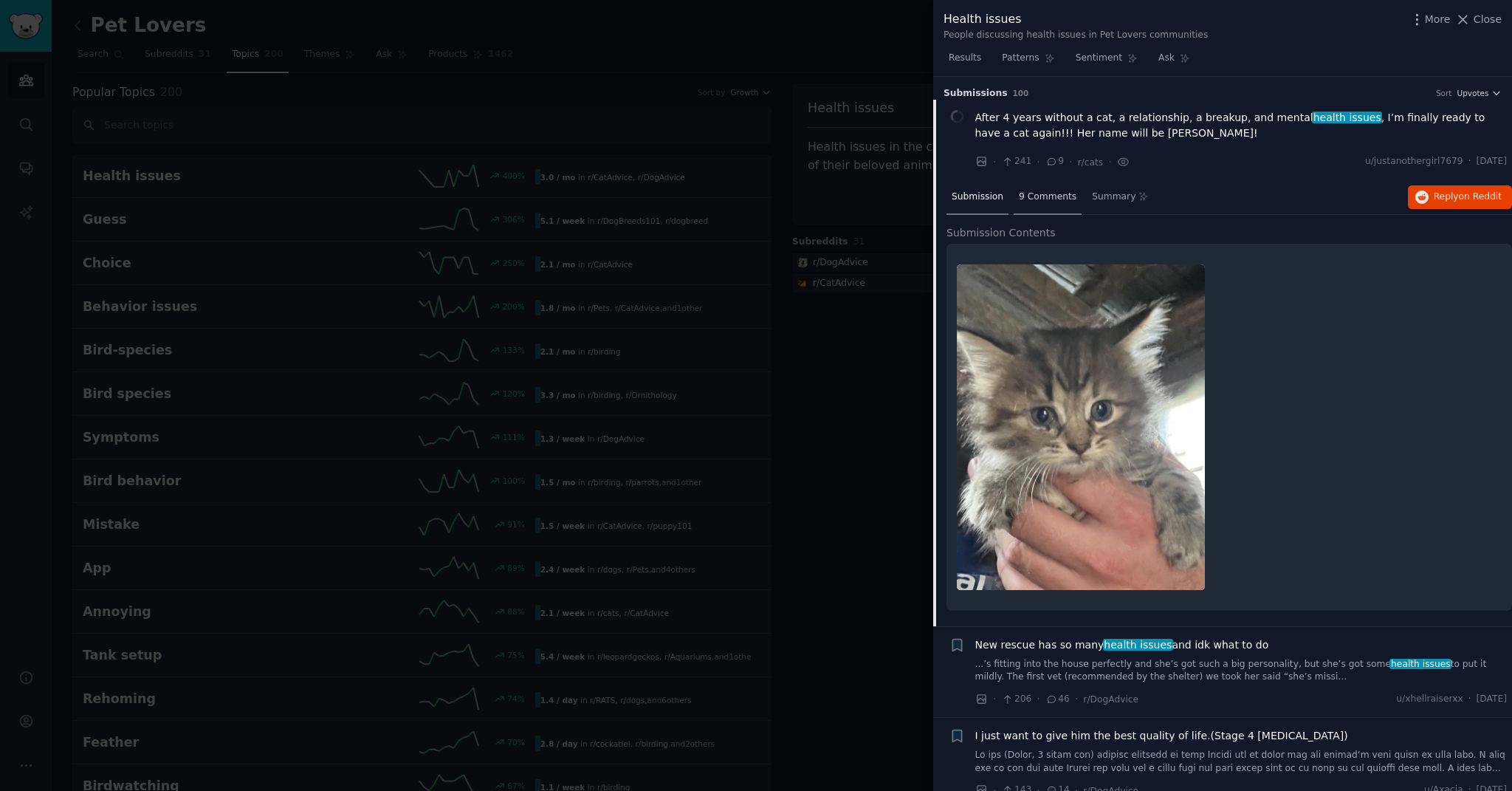
click at [650, 201] on span "9 Comments" at bounding box center [1048, 197] width 58 height 13
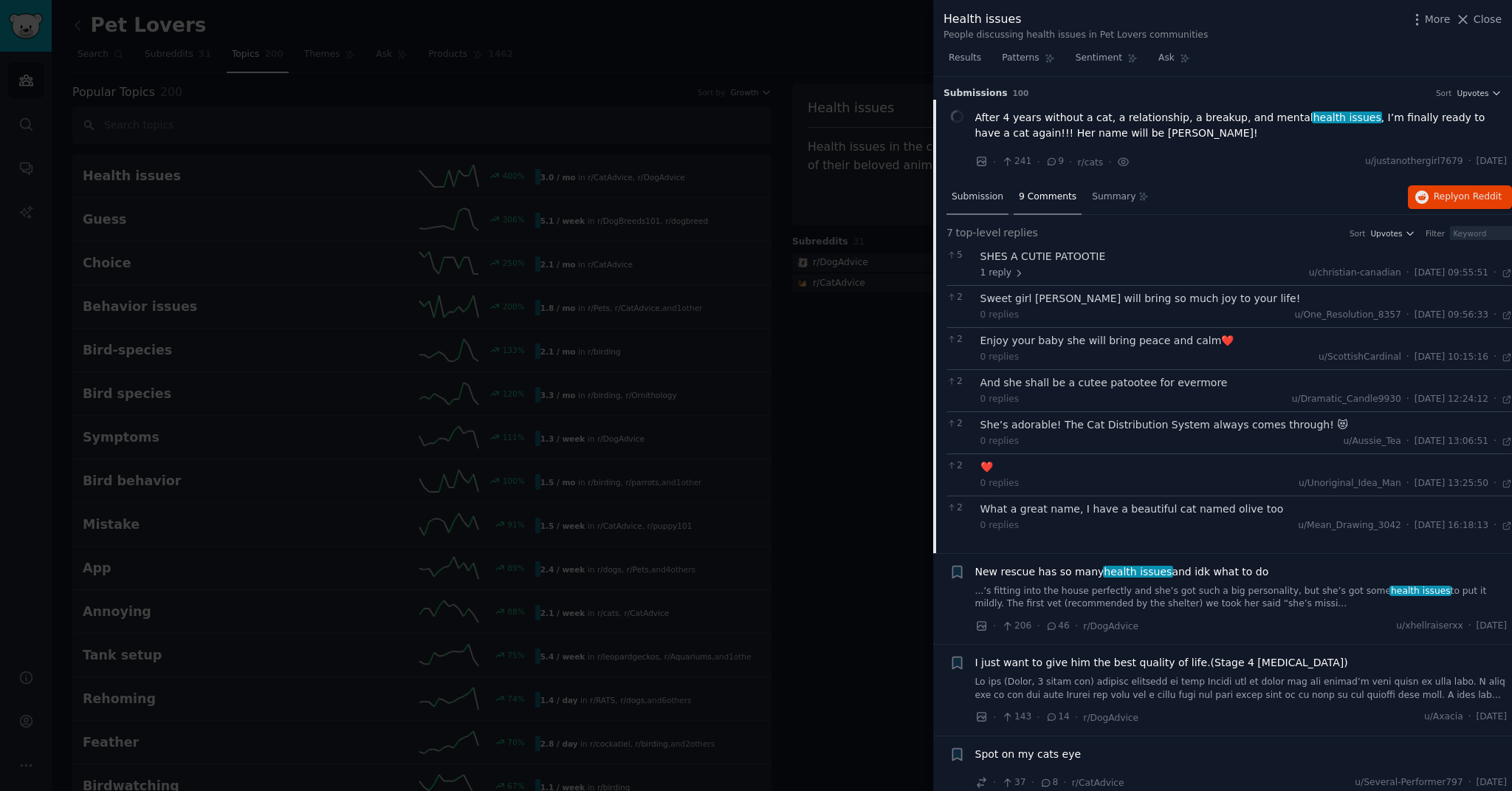
click at [650, 199] on span "Submission" at bounding box center [978, 197] width 52 height 13
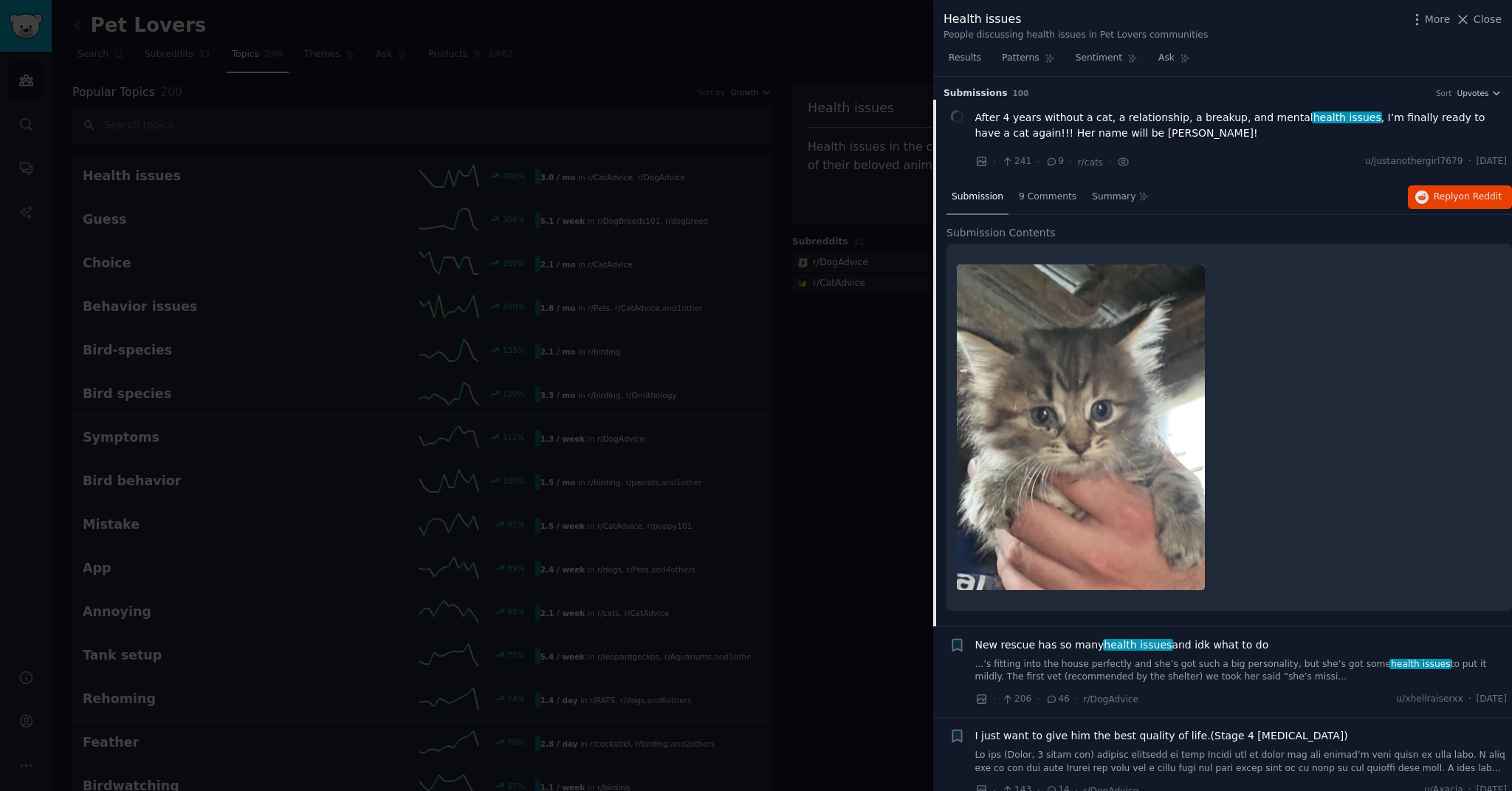
scroll to position [222, 0]
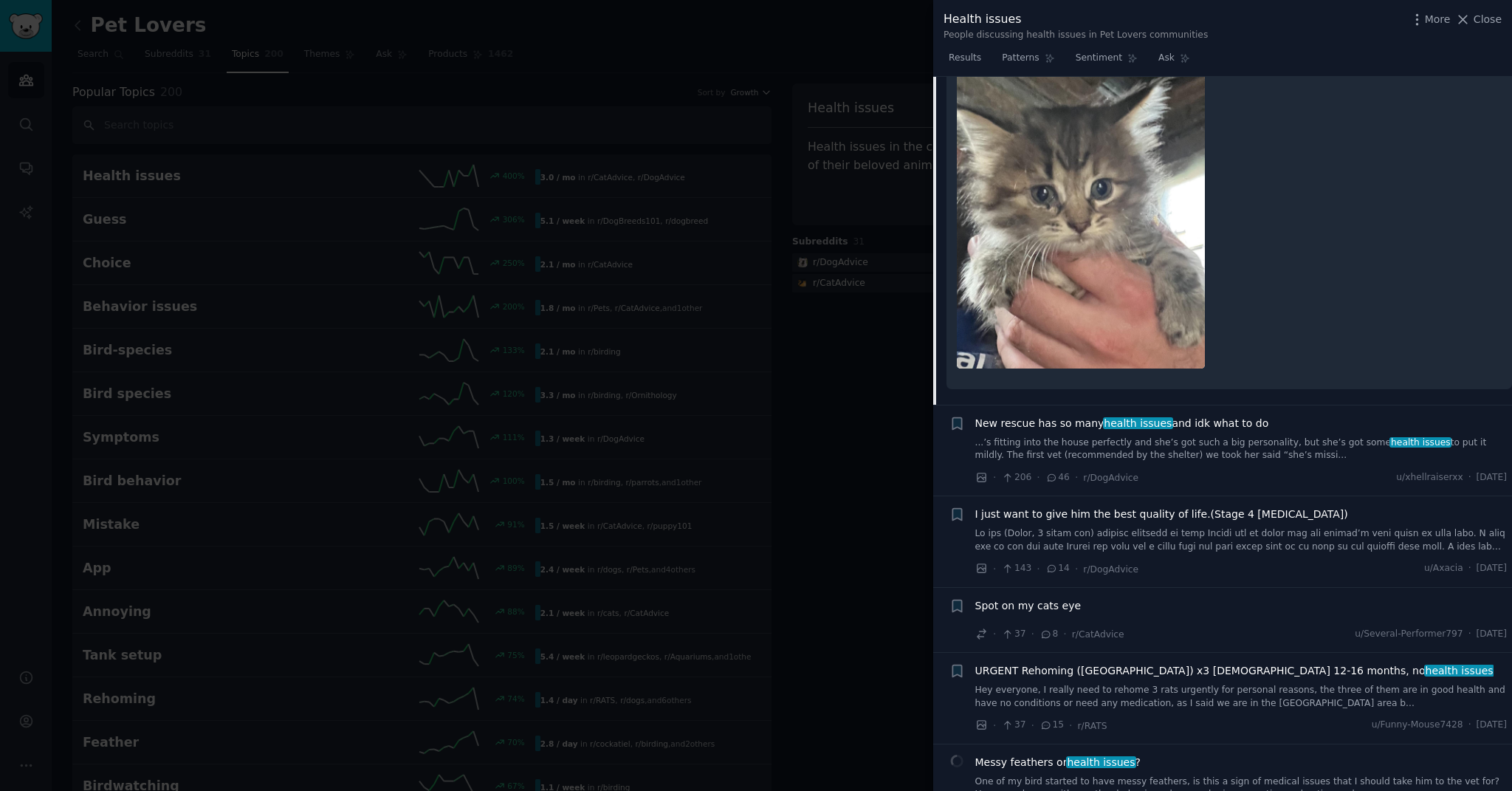
click at [650, 431] on div "New rescue has so many health issues and idk what to do ...’s fitting into the …" at bounding box center [1241, 439] width 532 height 47
click at [650, 422] on span "New rescue has so many health issues and idk what to do" at bounding box center [1122, 423] width 294 height 15
